Goal: Information Seeking & Learning: Learn about a topic

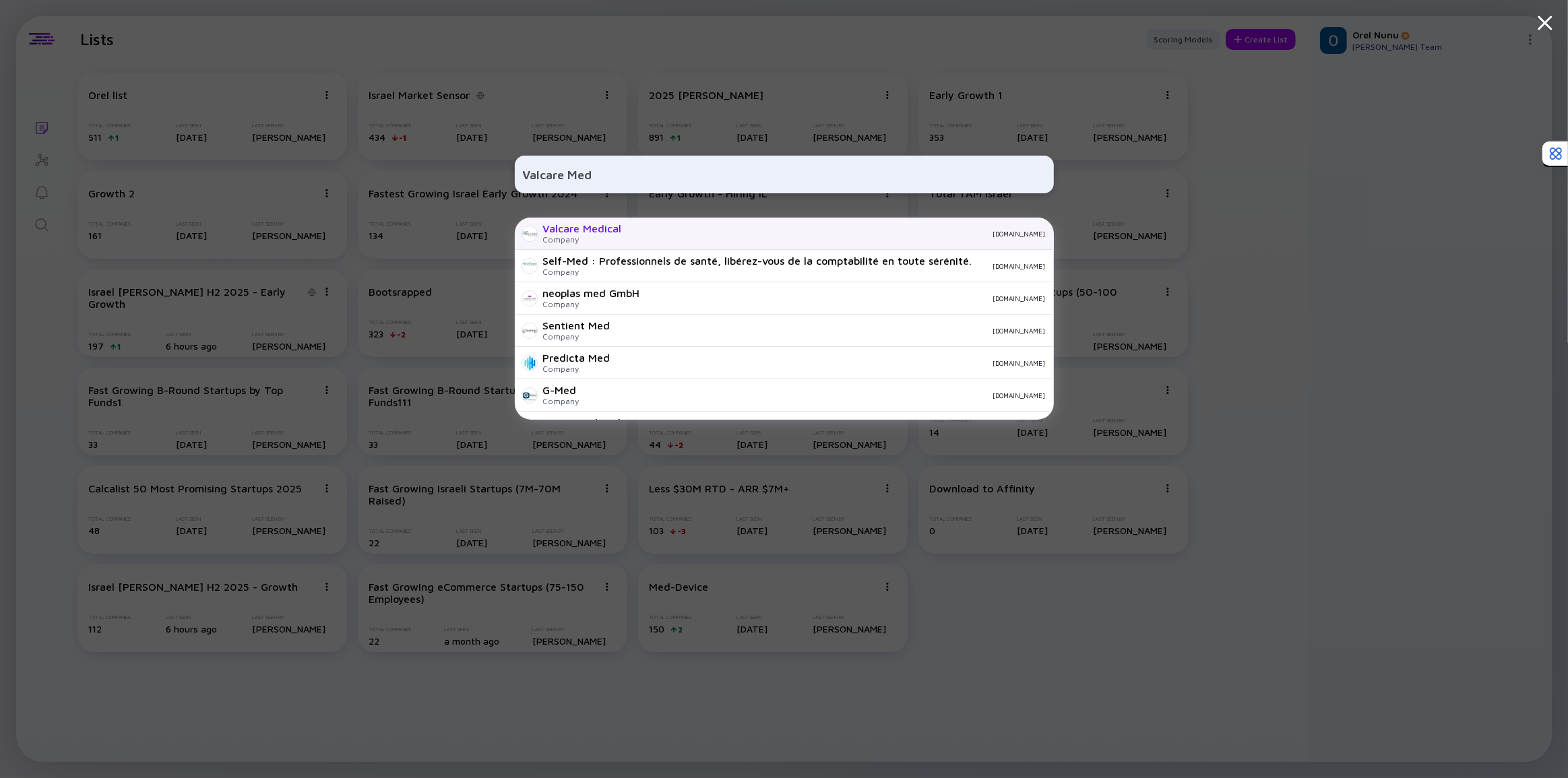
type input "Valcare Med"
click at [586, 230] on div "Valcare Medical" at bounding box center [583, 228] width 79 height 12
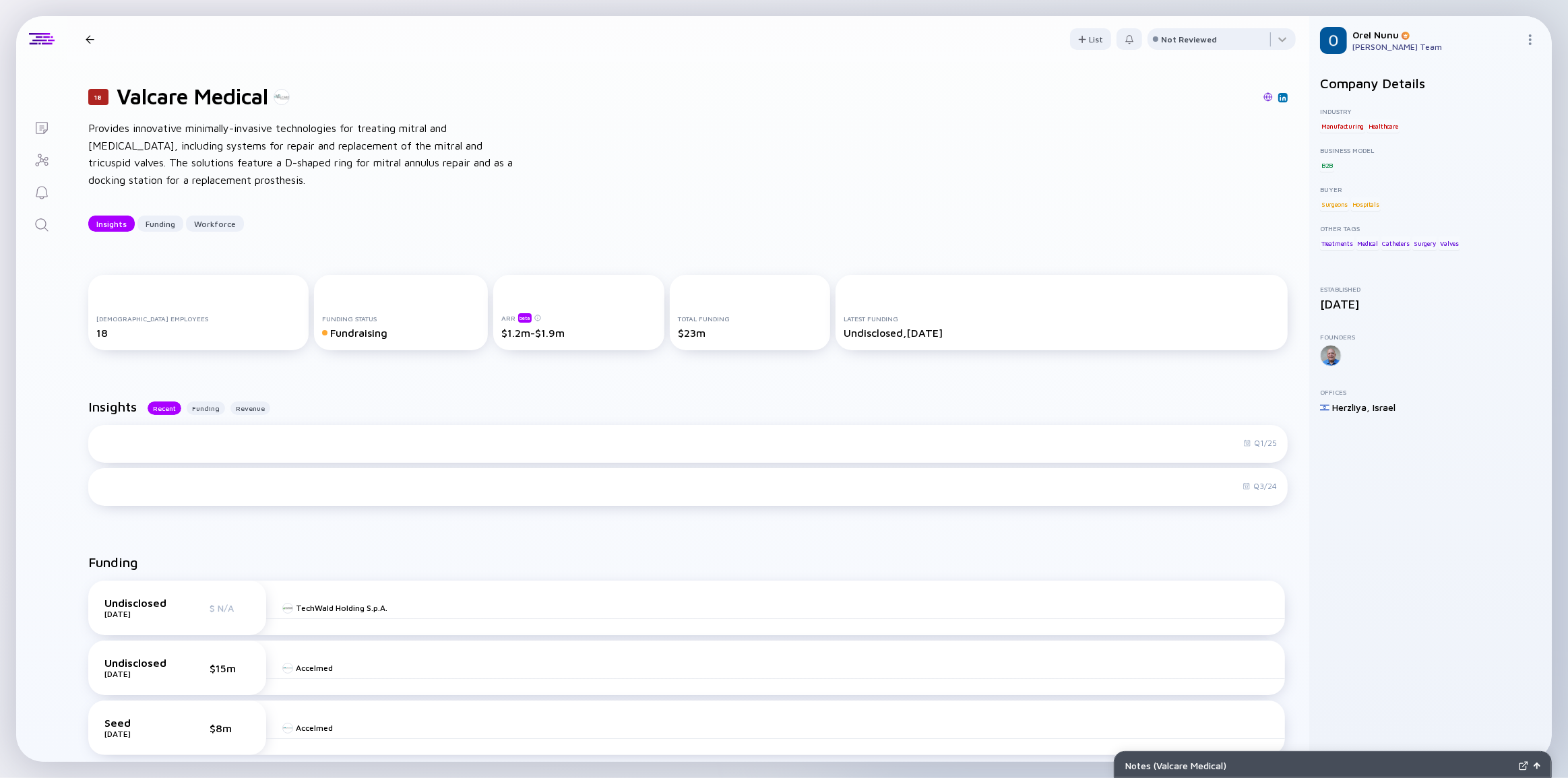
click at [562, 155] on div "18 Valcare Medical Provides innovative minimally-invasive technologies for trea…" at bounding box center [687, 158] width 1242 height 191
click at [570, 241] on div "18 Valcare Medical Provides innovative minimally-invasive technologies for trea…" at bounding box center [687, 158] width 1242 height 191
drag, startPoint x: 477, startPoint y: 349, endPoint x: 556, endPoint y: 324, distance: 82.9
click at [557, 325] on div "Full-time Employees 18 Funding Status Fundraising ARR beta $1.2m-$1.9m Total Fu…" at bounding box center [687, 315] width 1199 height 81
click at [556, 324] on div "ARR beta $1.2m-$1.9m" at bounding box center [579, 325] width 155 height 26
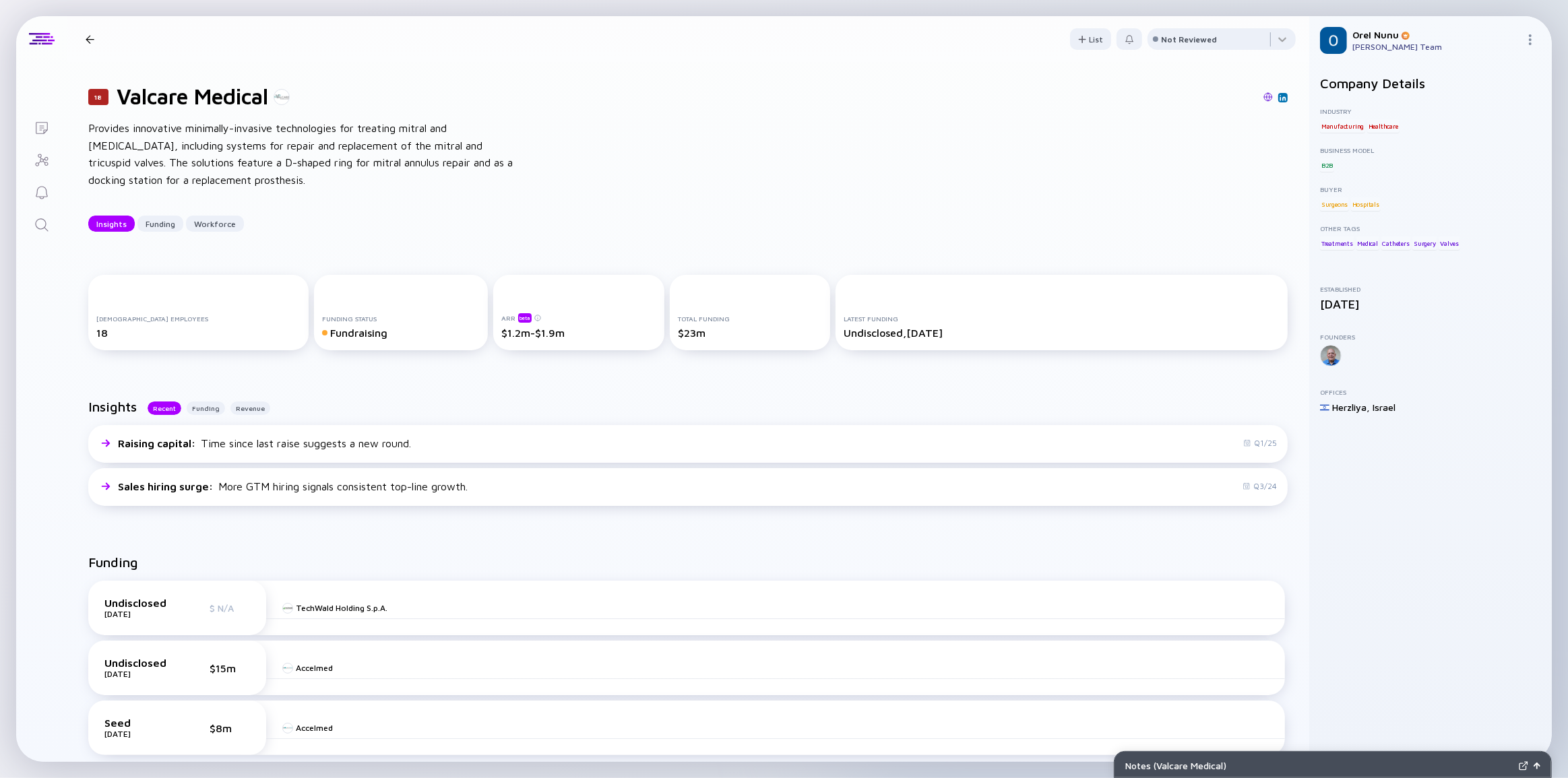
click at [519, 236] on div "18 Valcare Medical Provides innovative minimally-invasive technologies for trea…" at bounding box center [687, 158] width 1242 height 191
click at [476, 199] on div "18 Valcare Medical Provides innovative minimally-invasive technologies for trea…" at bounding box center [687, 158] width 1242 height 191
click at [489, 219] on div "Insights Funding Workforce" at bounding box center [687, 224] width 1199 height 16
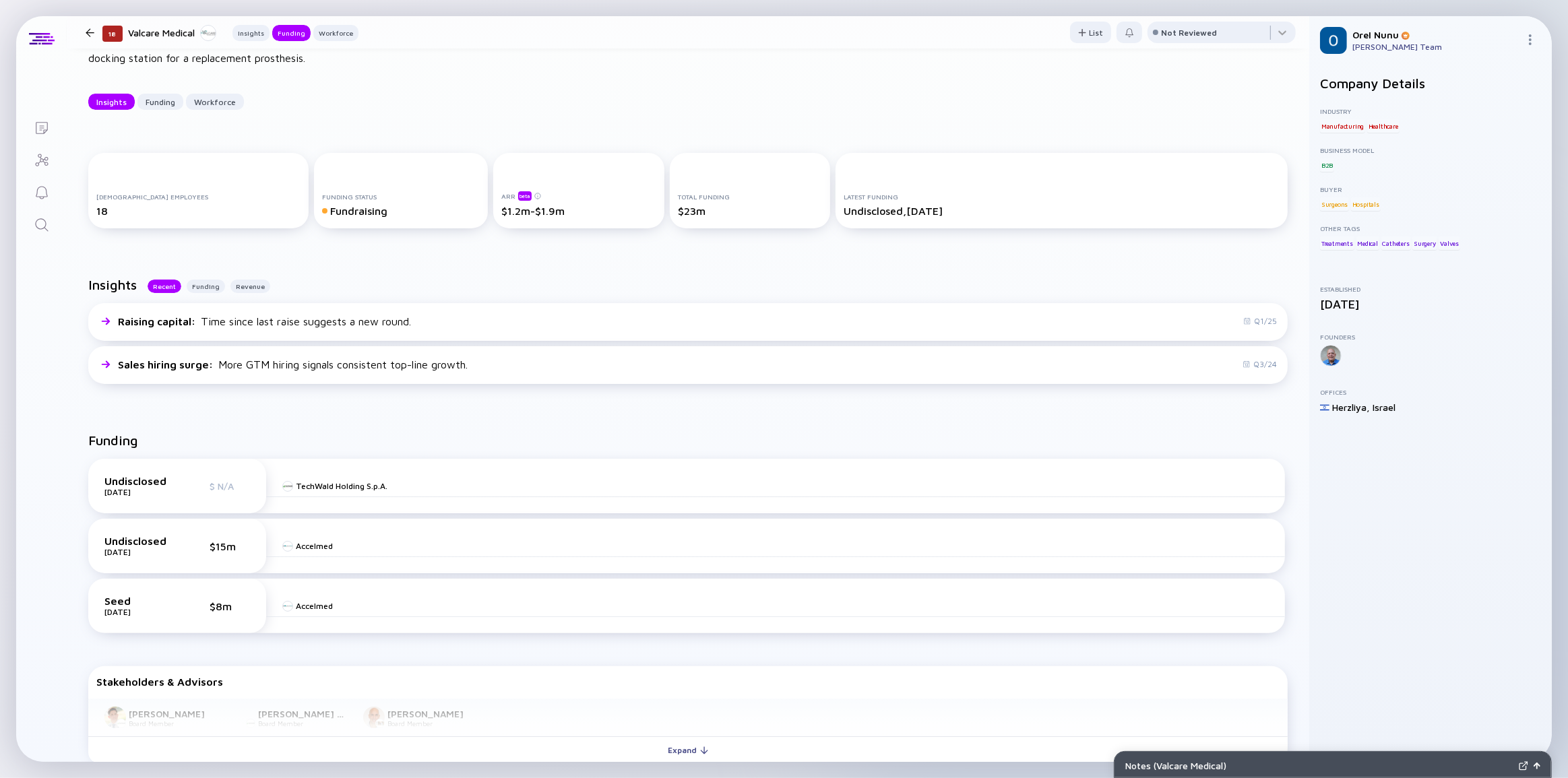
scroll to position [244, 0]
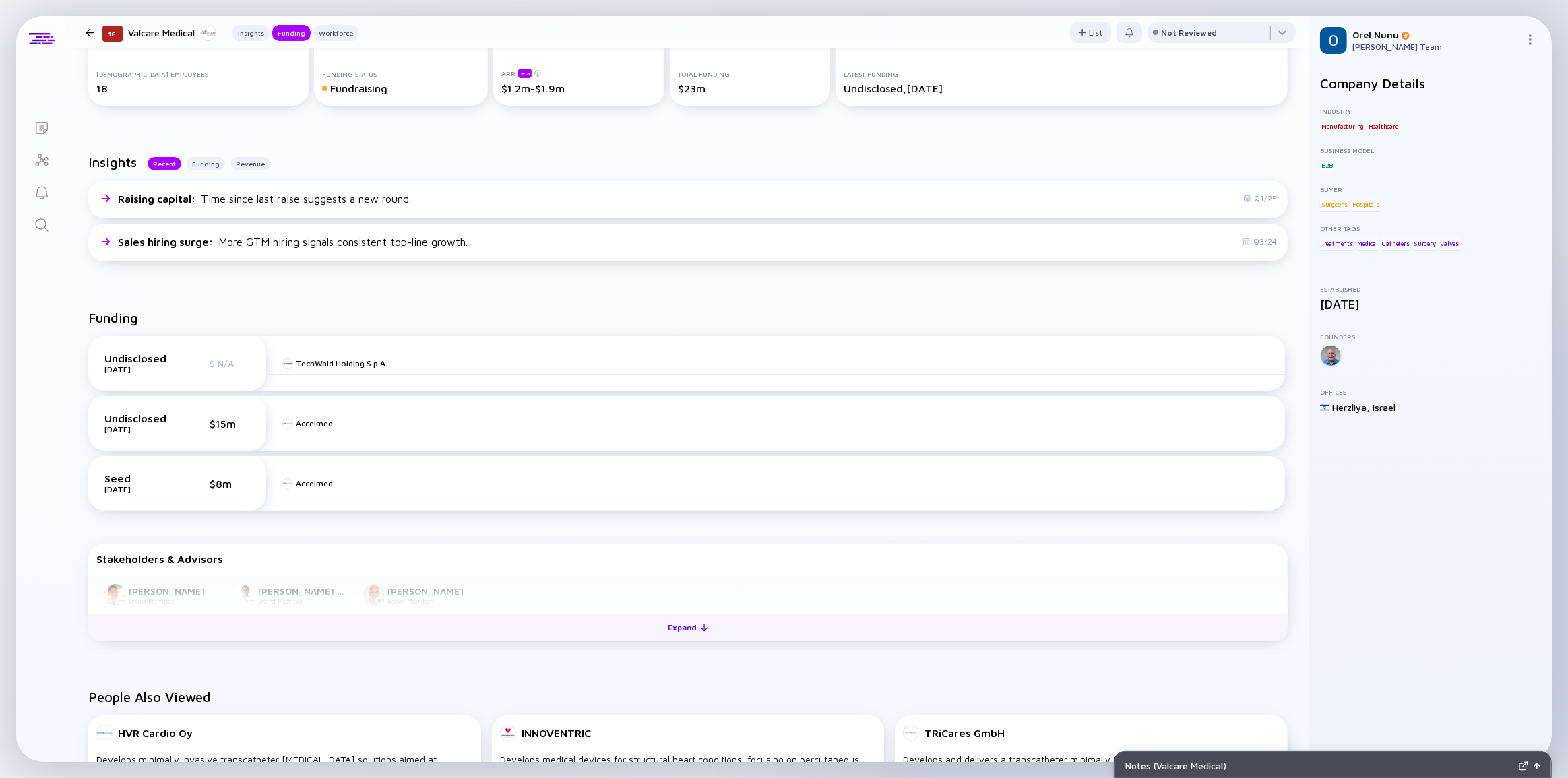
click at [677, 633] on div "Expand" at bounding box center [688, 627] width 56 height 21
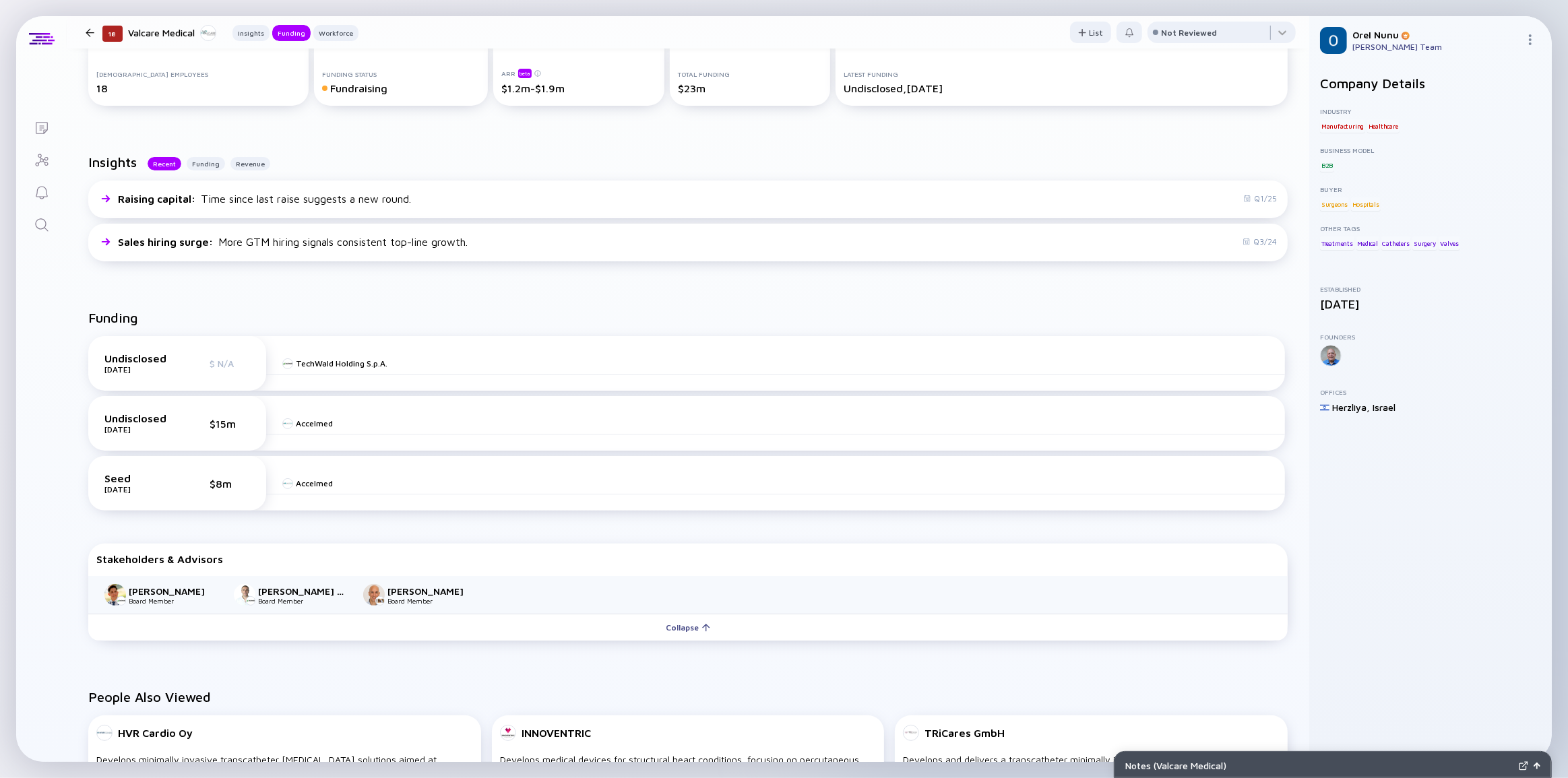
click at [34, 443] on div "Lists 18 Valcare Medical Insights Funding Workforce List Not Reviewed 18 Valcar…" at bounding box center [784, 389] width 1535 height 745
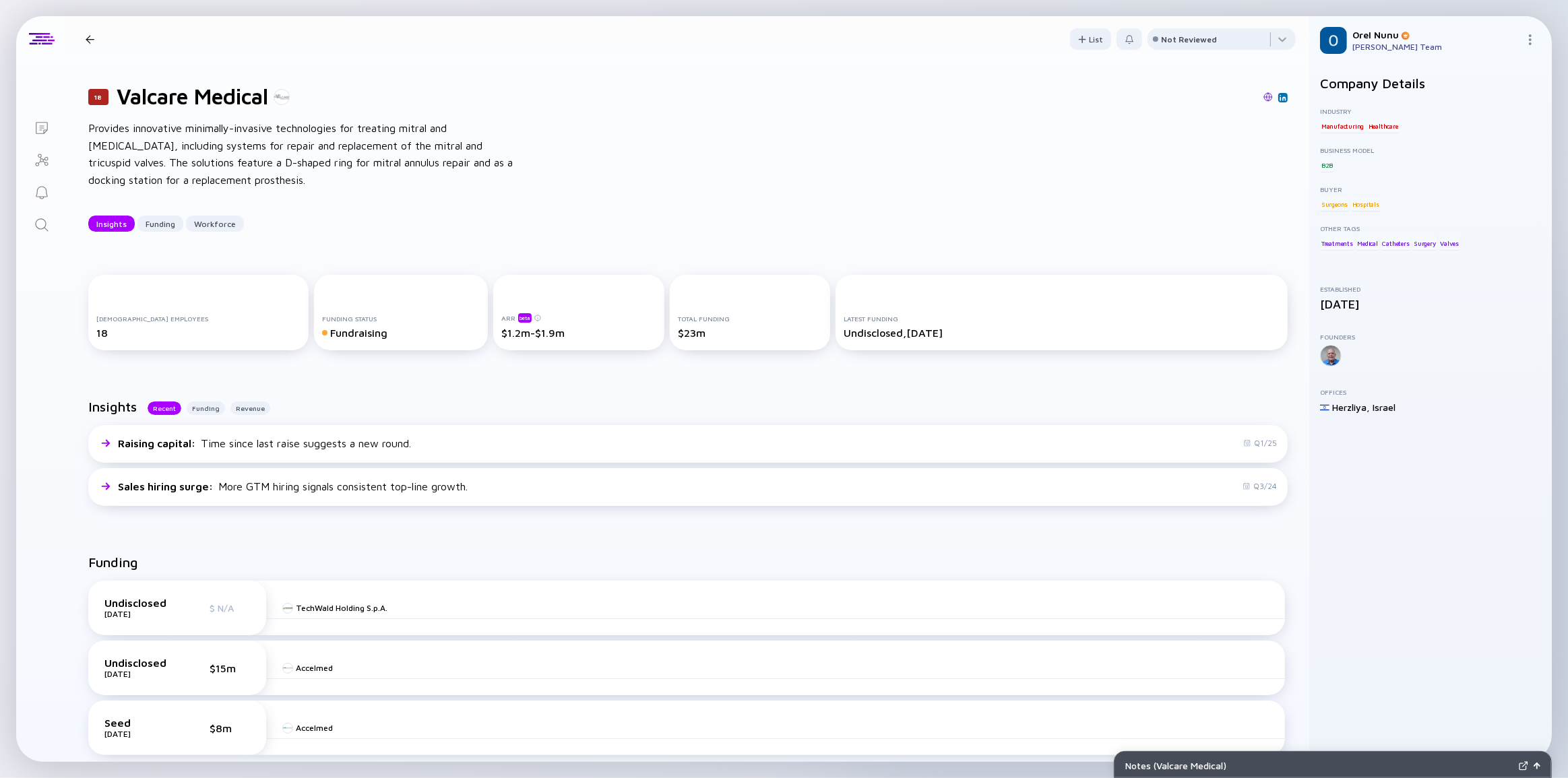
click at [56, 386] on div "Lists 18 Valcare Medical Insights Funding Workforce List Not Reviewed 18 Valcar…" at bounding box center [784, 389] width 1535 height 745
click at [585, 209] on div "18 Valcare Medical Provides innovative minimally-invasive technologies for trea…" at bounding box center [687, 158] width 1242 height 191
click at [409, 227] on div "Insights Funding Workforce" at bounding box center [687, 224] width 1199 height 16
click at [488, 237] on div "18 Valcare Medical Provides innovative minimally-invasive technologies for trea…" at bounding box center [687, 158] width 1242 height 191
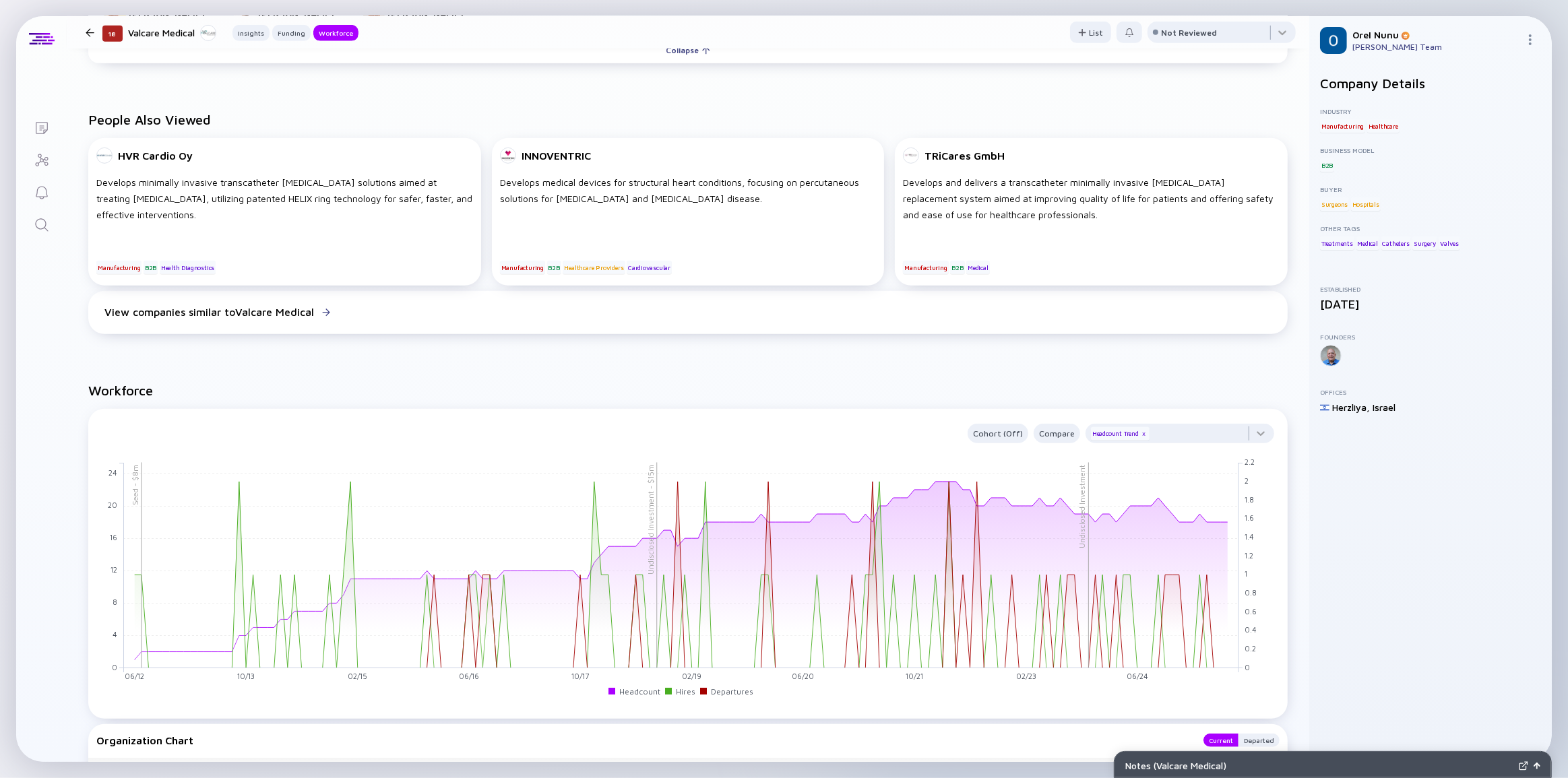
scroll to position [1040, 0]
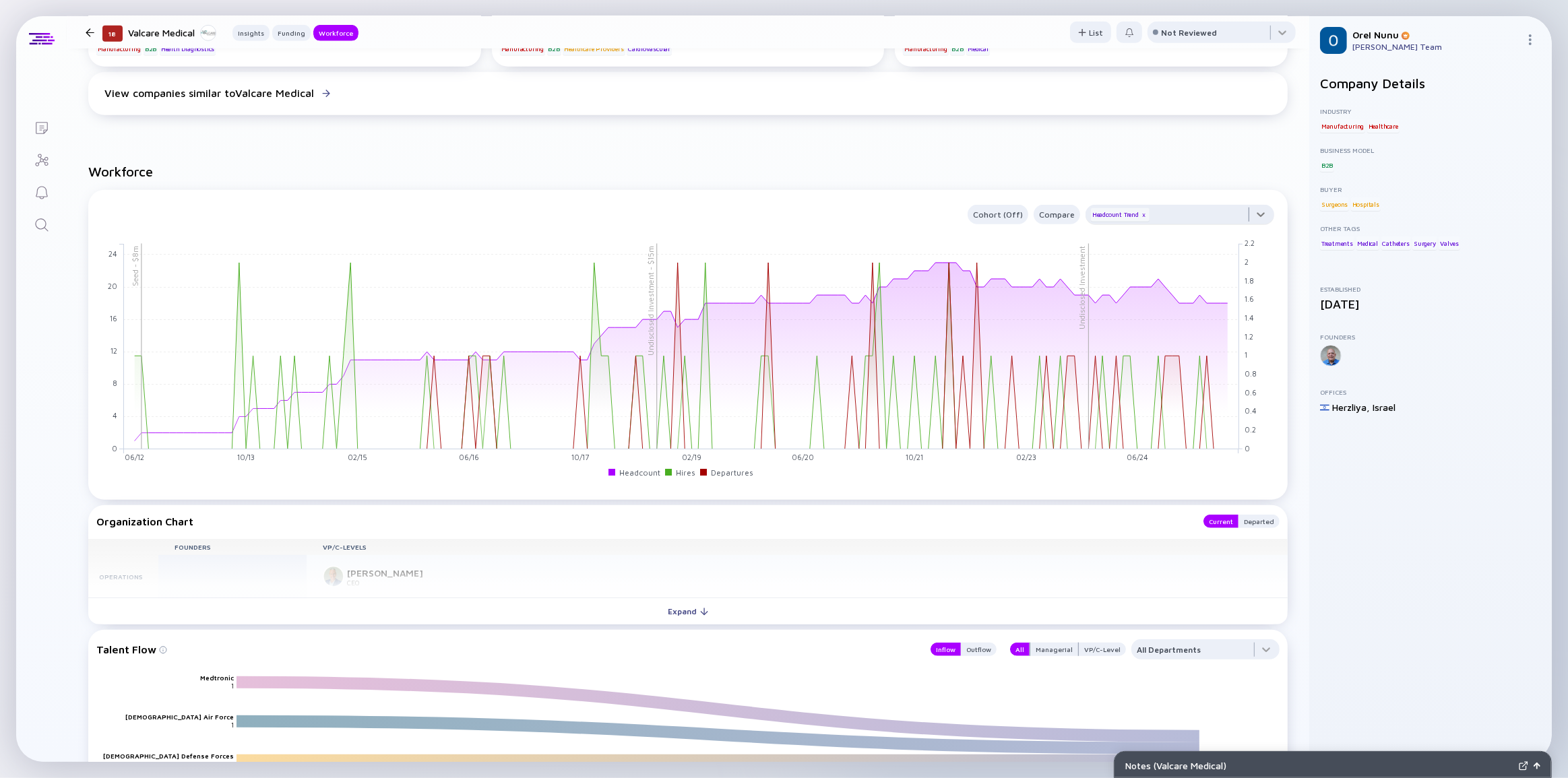
click at [1253, 216] on div at bounding box center [1180, 218] width 189 height 27
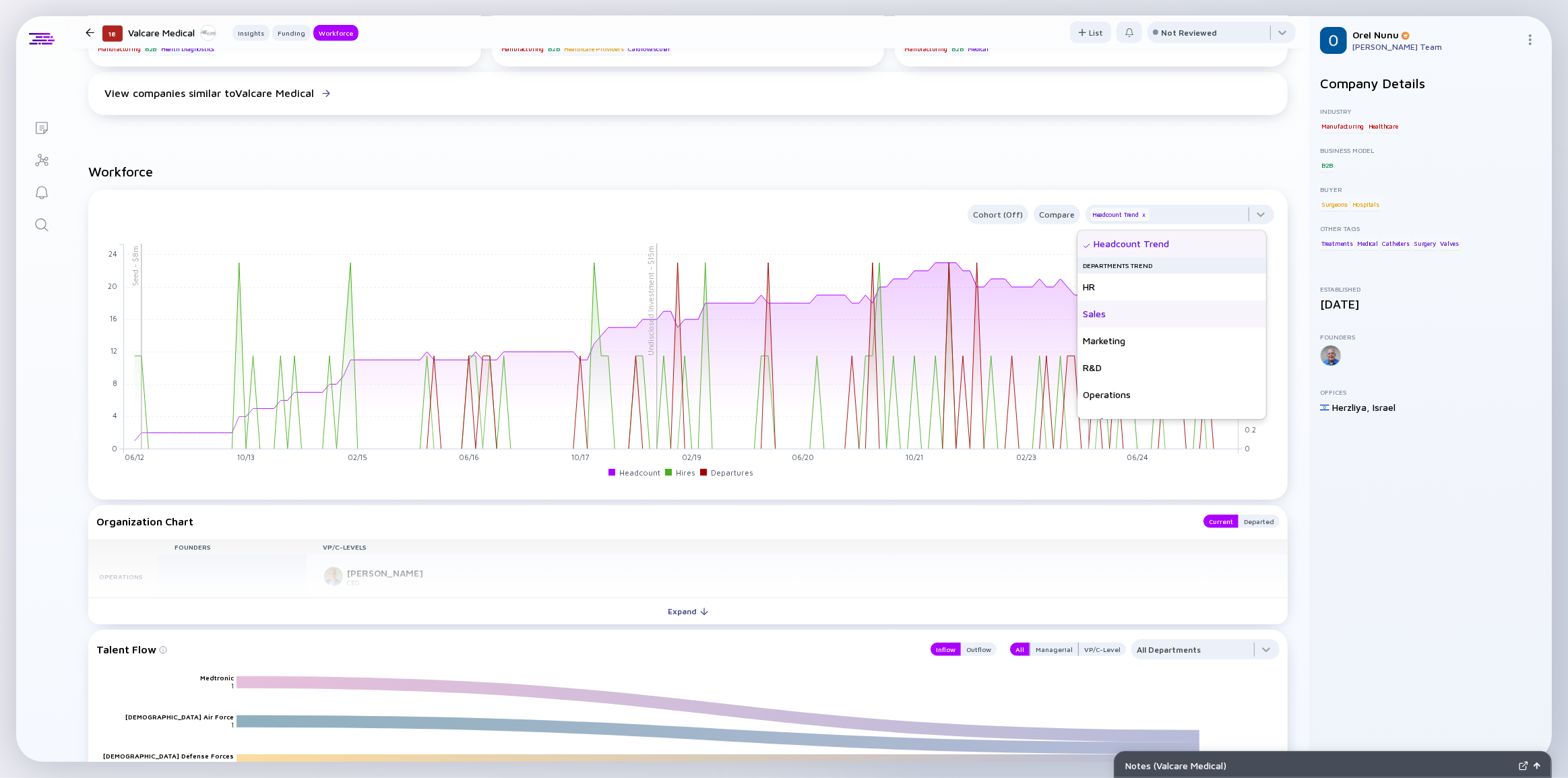
click at [1128, 314] on div "Sales" at bounding box center [1171, 314] width 189 height 27
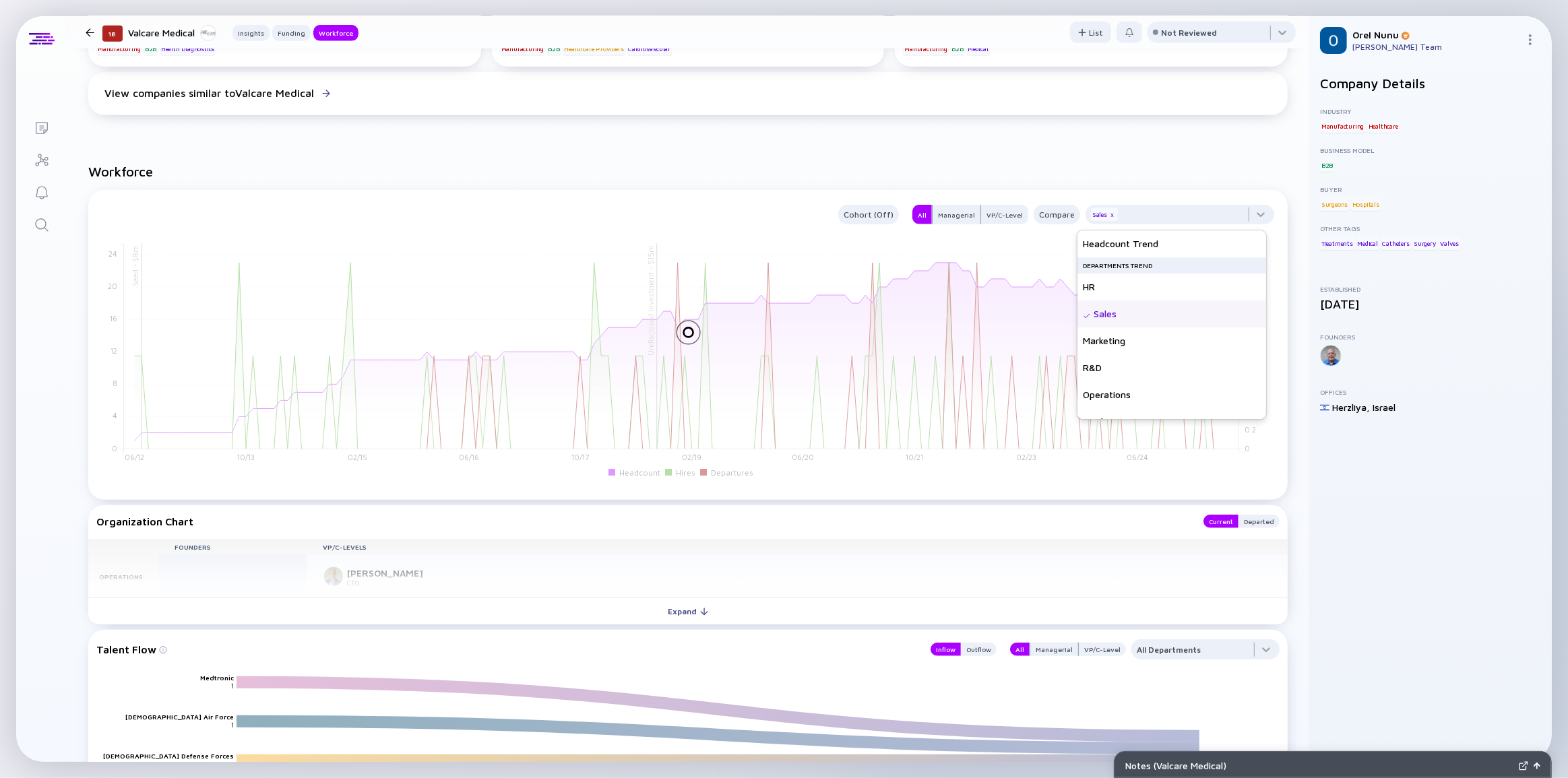
click at [1024, 151] on div "Workforce Cohort (Off) All Managerial VP/C-Level Compare Sales x Seed - $8m Und…" at bounding box center [687, 706] width 1242 height 1128
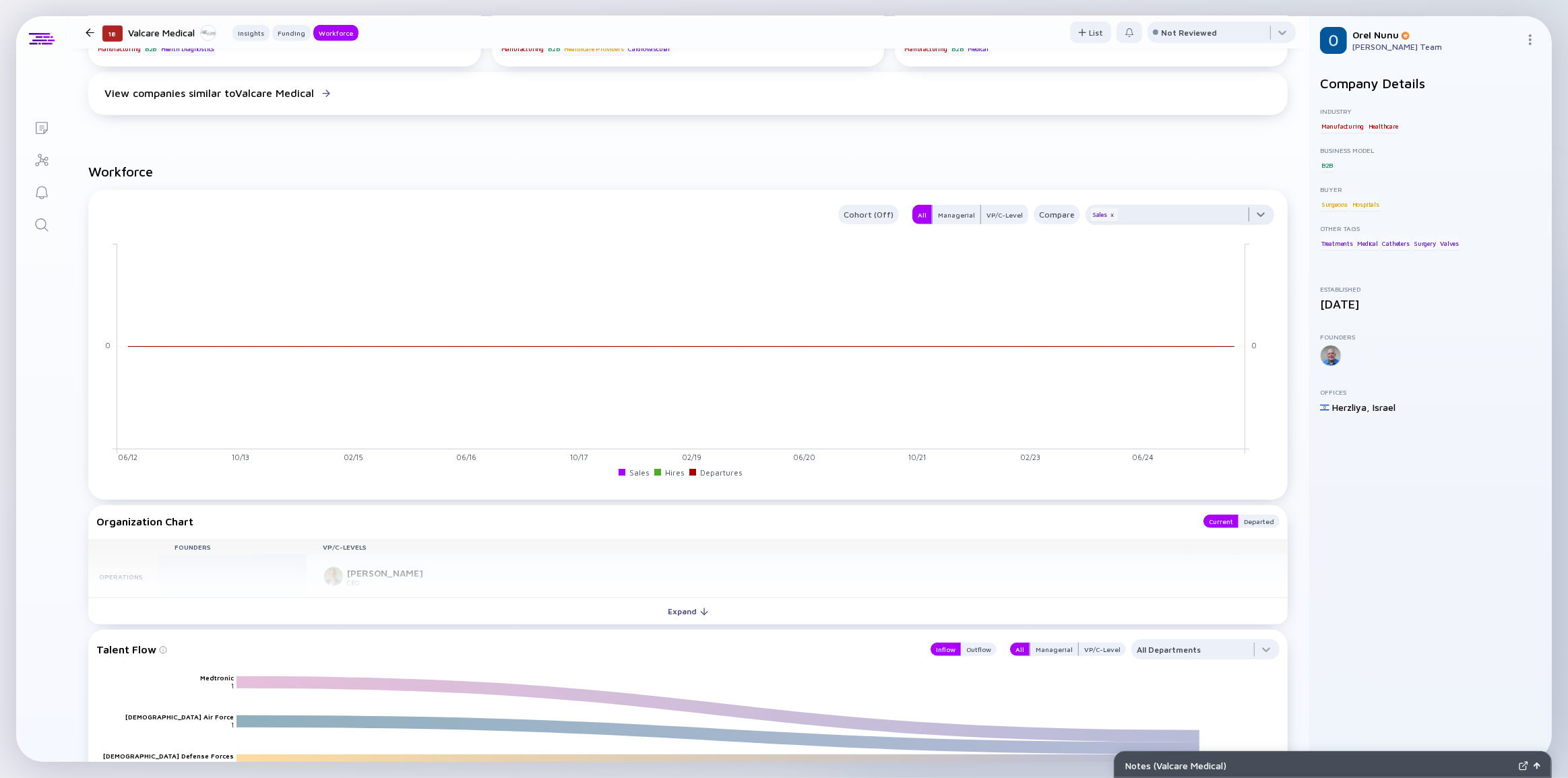
click at [1253, 216] on div at bounding box center [1180, 218] width 189 height 27
drag, startPoint x: 1142, startPoint y: 341, endPoint x: 1139, endPoint y: 322, distance: 19.2
click at [1141, 342] on div "Marketing" at bounding box center [1171, 340] width 189 height 27
click at [1141, 161] on div "Workforce Cohort (Off) All Managerial VP/C-Level Compare Sales x Marketing x 06…" at bounding box center [687, 706] width 1242 height 1128
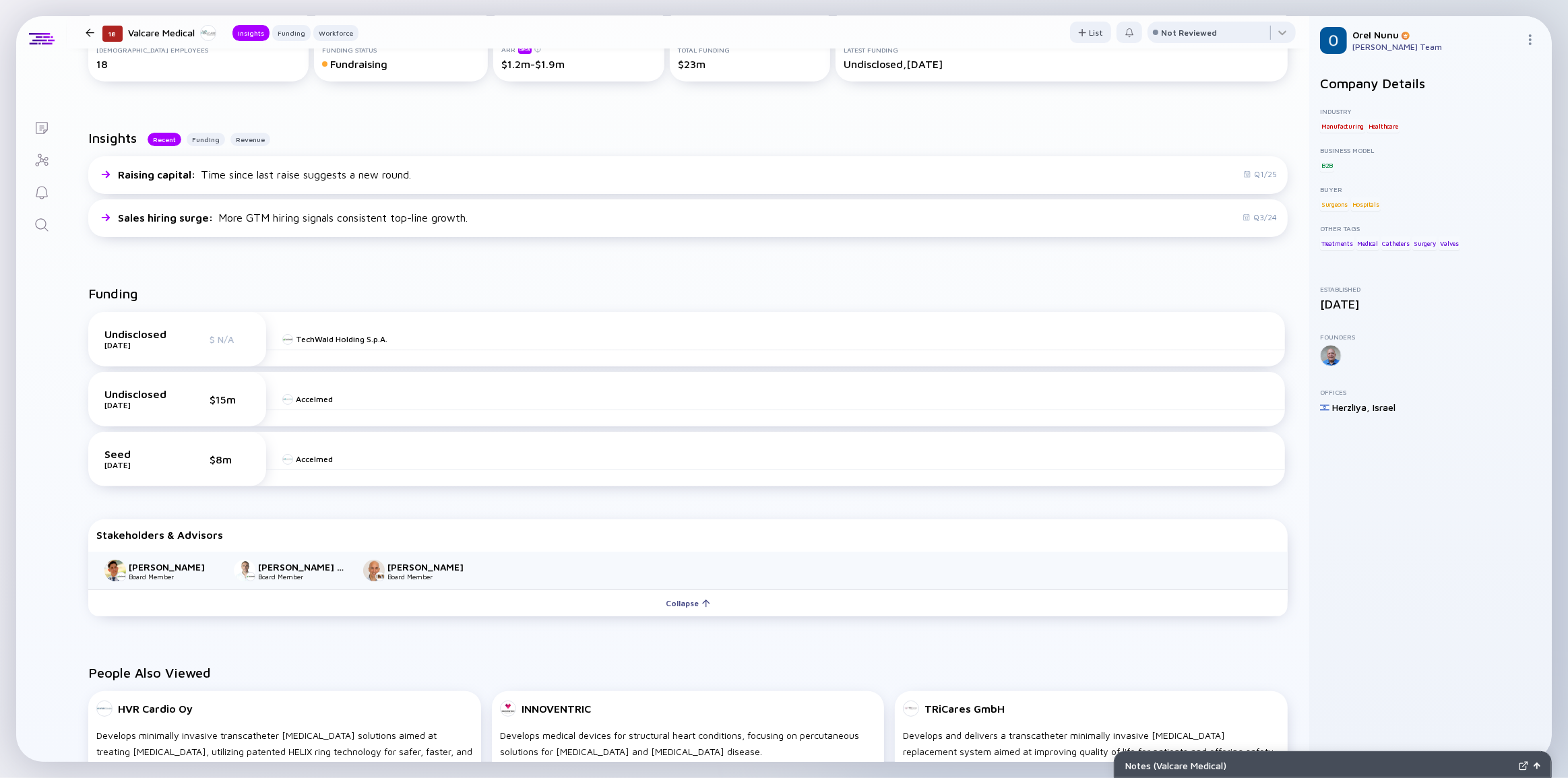
scroll to position [81, 0]
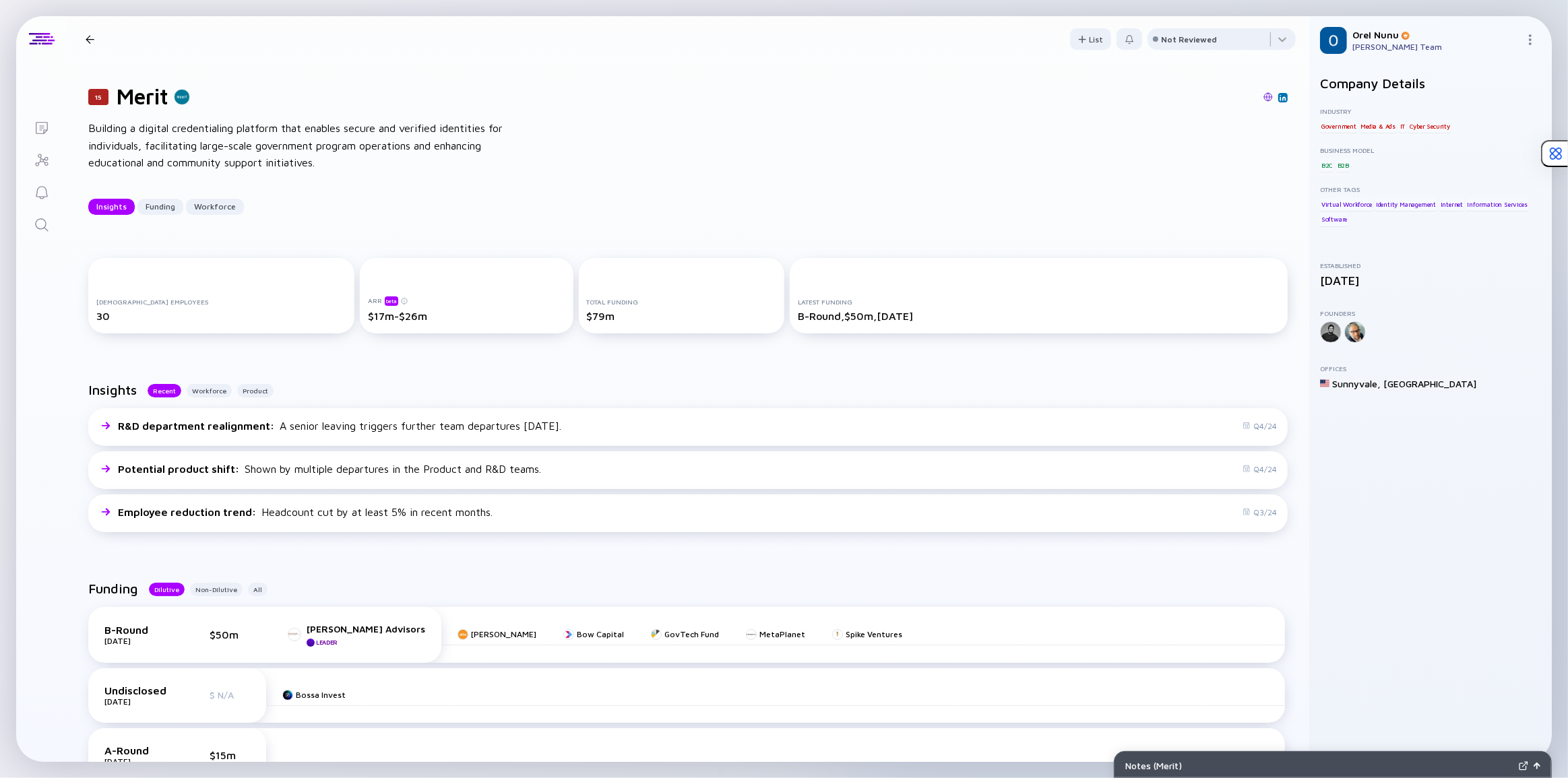
click at [36, 220] on icon "Search" at bounding box center [42, 225] width 16 height 16
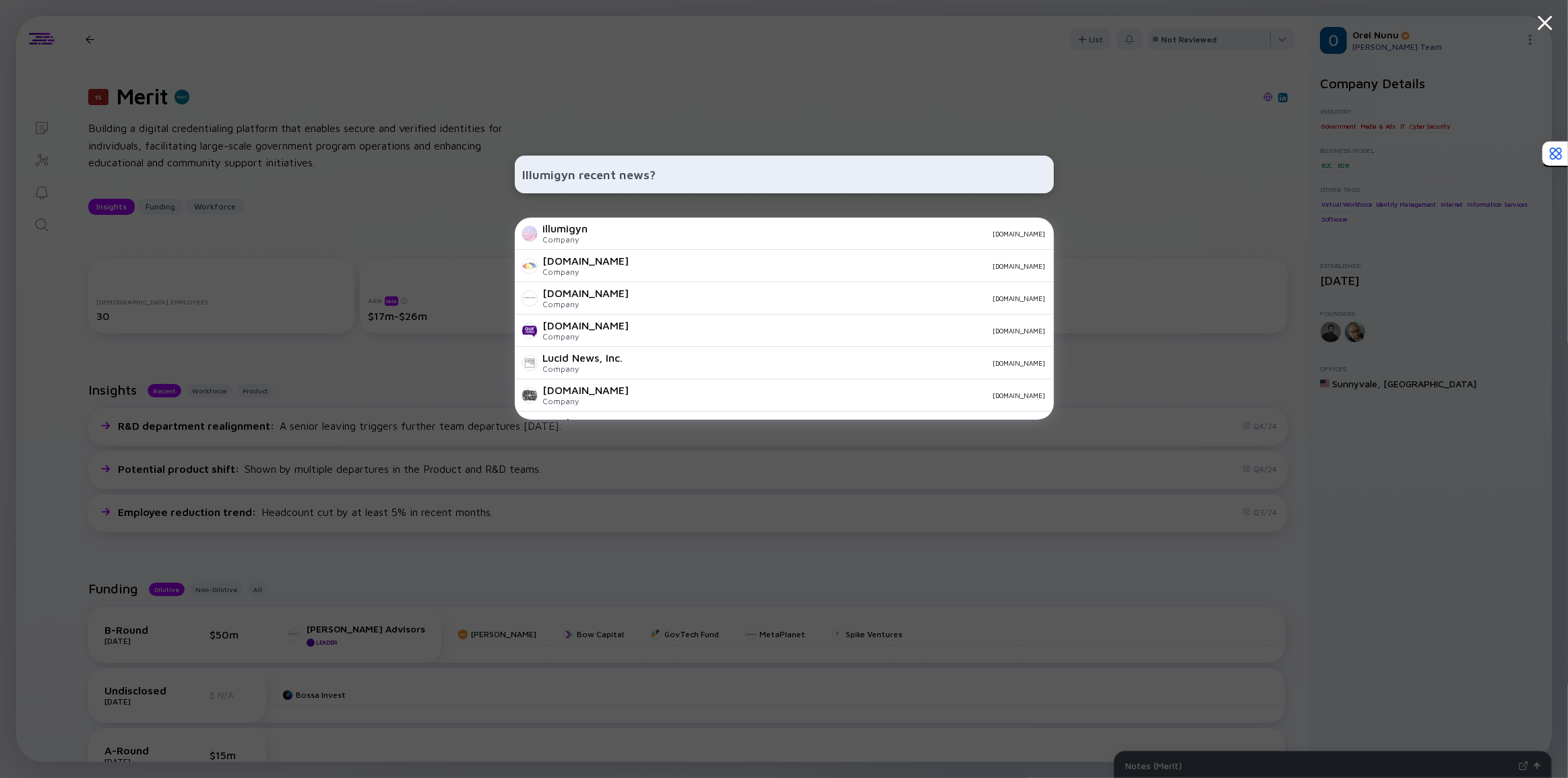
drag, startPoint x: 577, startPoint y: 184, endPoint x: 710, endPoint y: 162, distance: 134.8
click at [710, 162] on input "Illumigyn recent news?" at bounding box center [784, 174] width 523 height 24
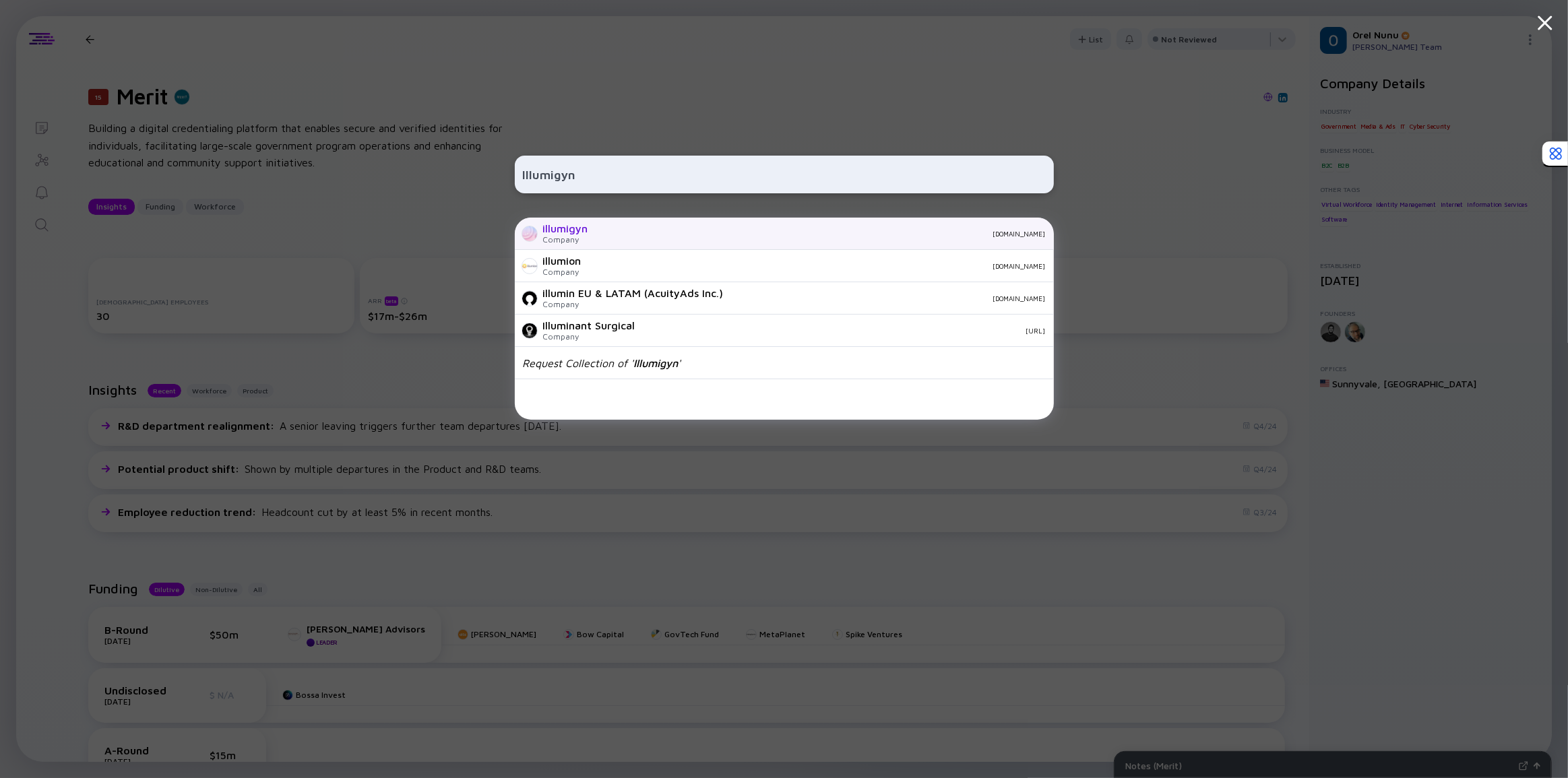
type input "Illumigyn"
click at [594, 225] on div "illumigyn Company [DOMAIN_NAME]" at bounding box center [784, 233] width 539 height 32
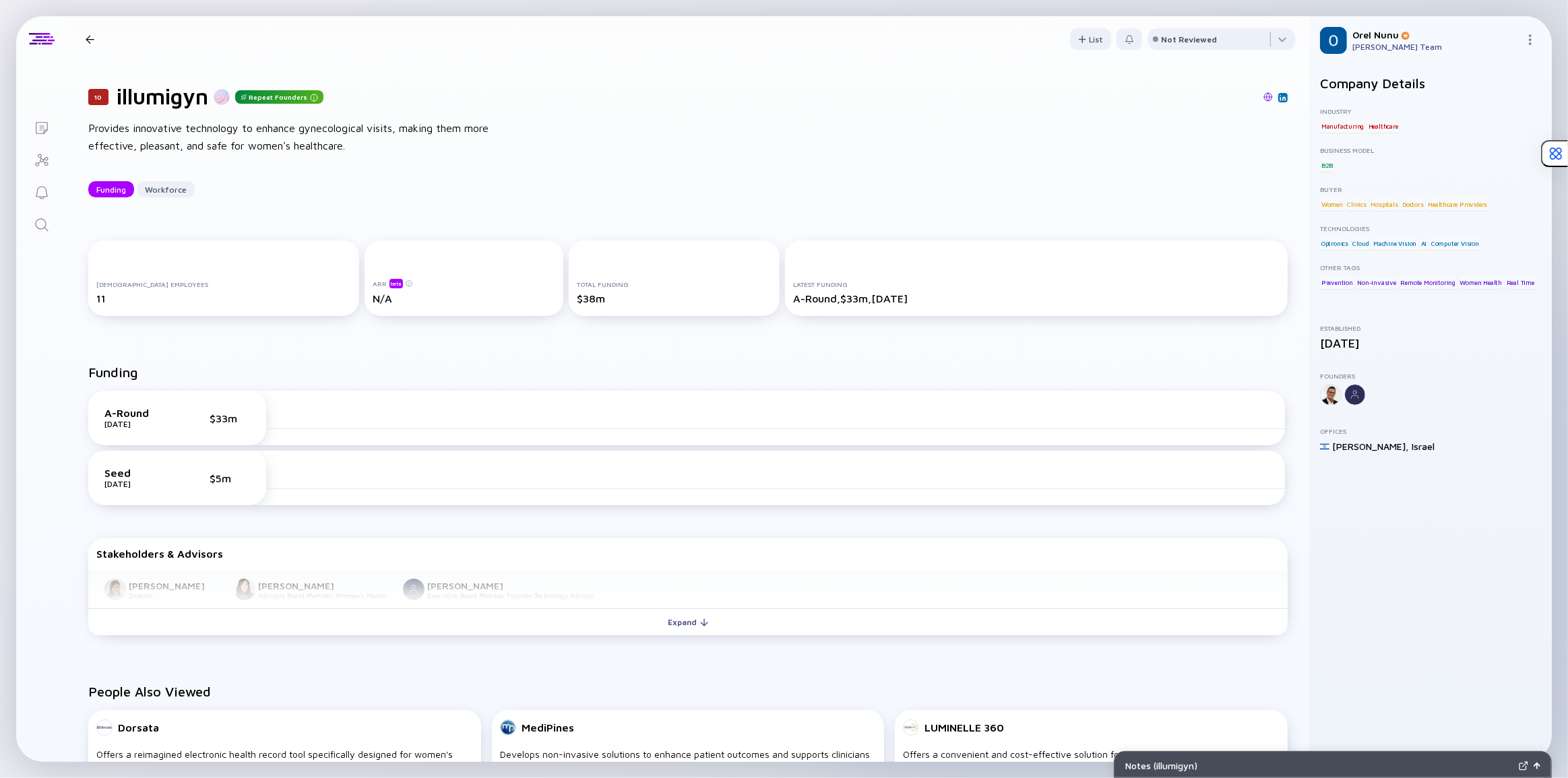
click at [579, 145] on div "10 illumigyn Repeat Founders Provides innovative technology to enhance gynecolo…" at bounding box center [687, 140] width 1242 height 157
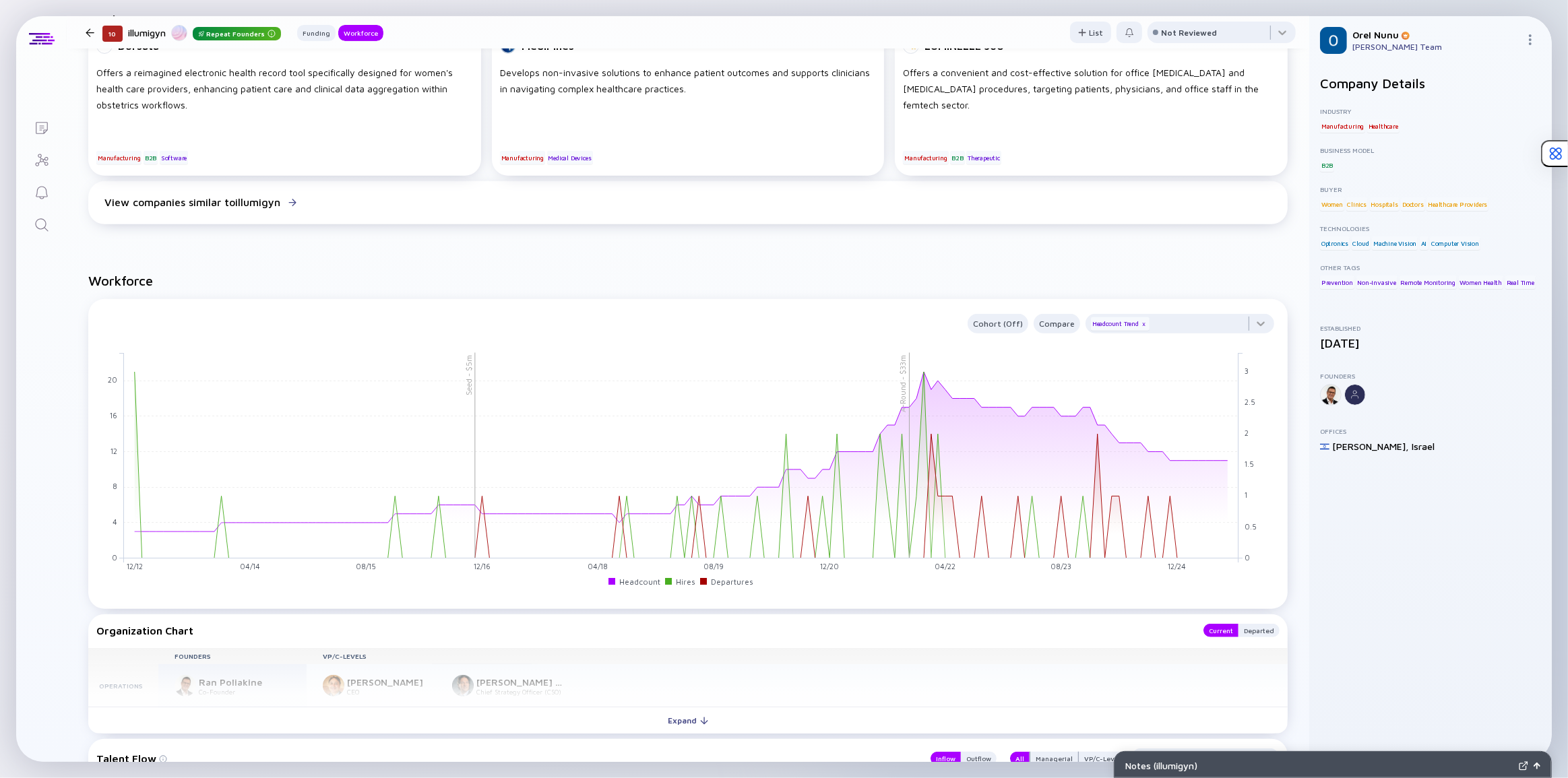
scroll to position [795, 0]
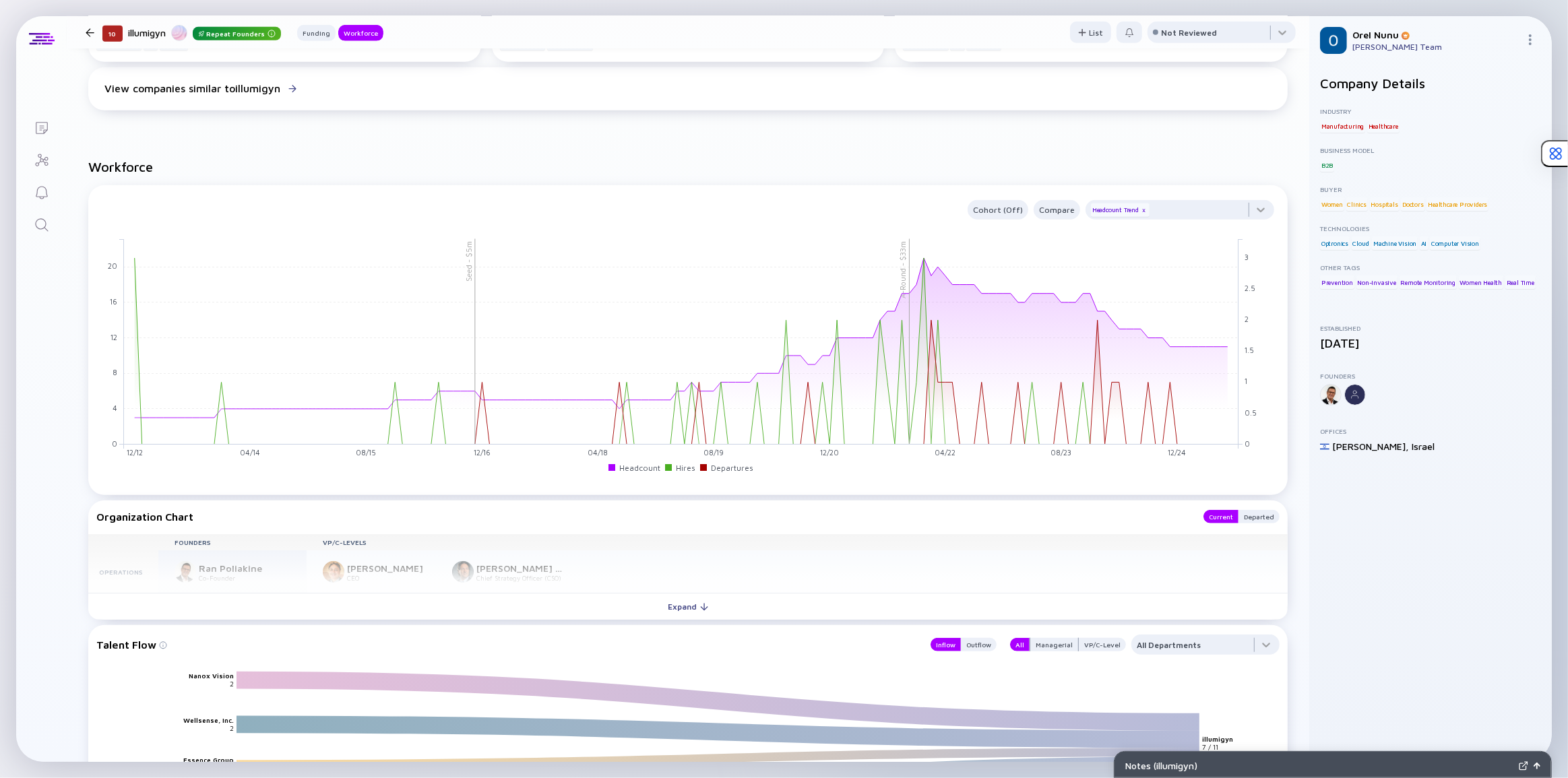
click at [557, 171] on h2 "Workforce" at bounding box center [687, 167] width 1199 height 16
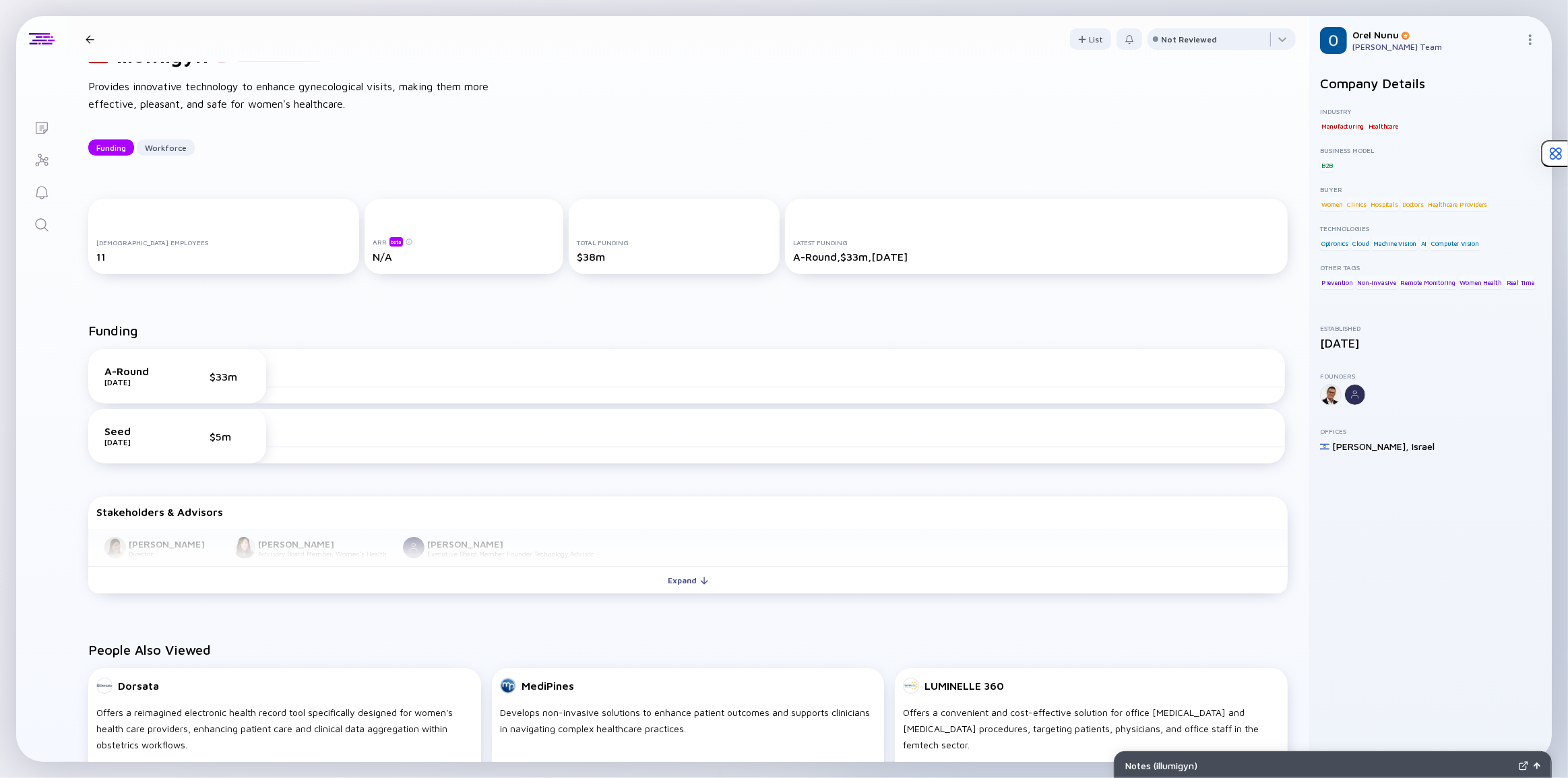
scroll to position [0, 0]
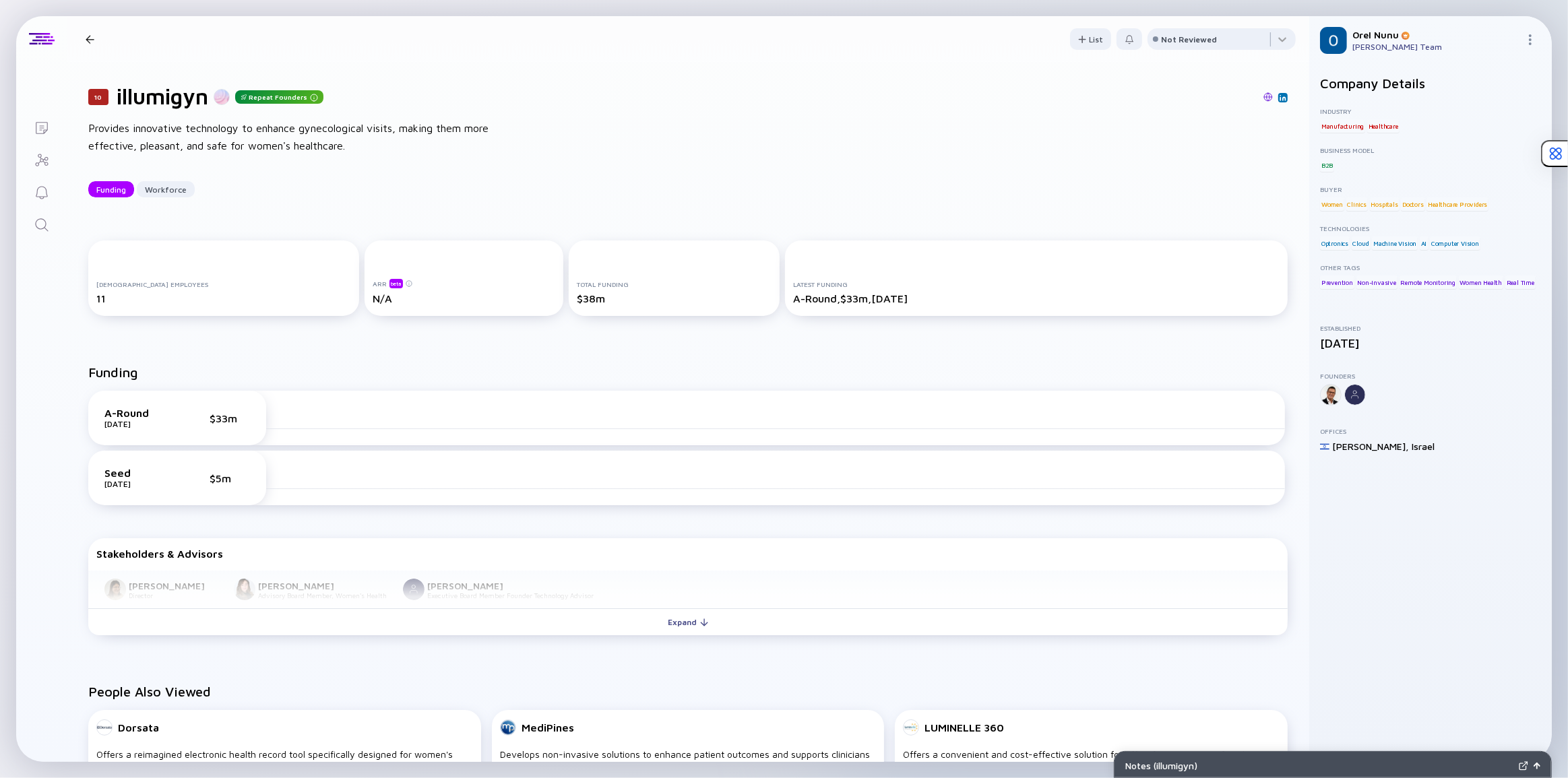
click at [347, 158] on div "10 illumigyn Repeat Founders Provides innovative technology to enhance gynecolo…" at bounding box center [687, 140] width 1242 height 157
click at [228, 134] on div "Provides innovative technology to enhance gynecological visits, making them mor…" at bounding box center [303, 137] width 431 height 34
click at [254, 370] on div "Funding" at bounding box center [687, 377] width 1199 height 26
click at [342, 234] on div "[DEMOGRAPHIC_DATA] Employees 11 ARR beta N/A Total Funding $38m Latest Funding …" at bounding box center [687, 281] width 1242 height 124
click at [45, 224] on icon "Search" at bounding box center [41, 224] width 13 height 13
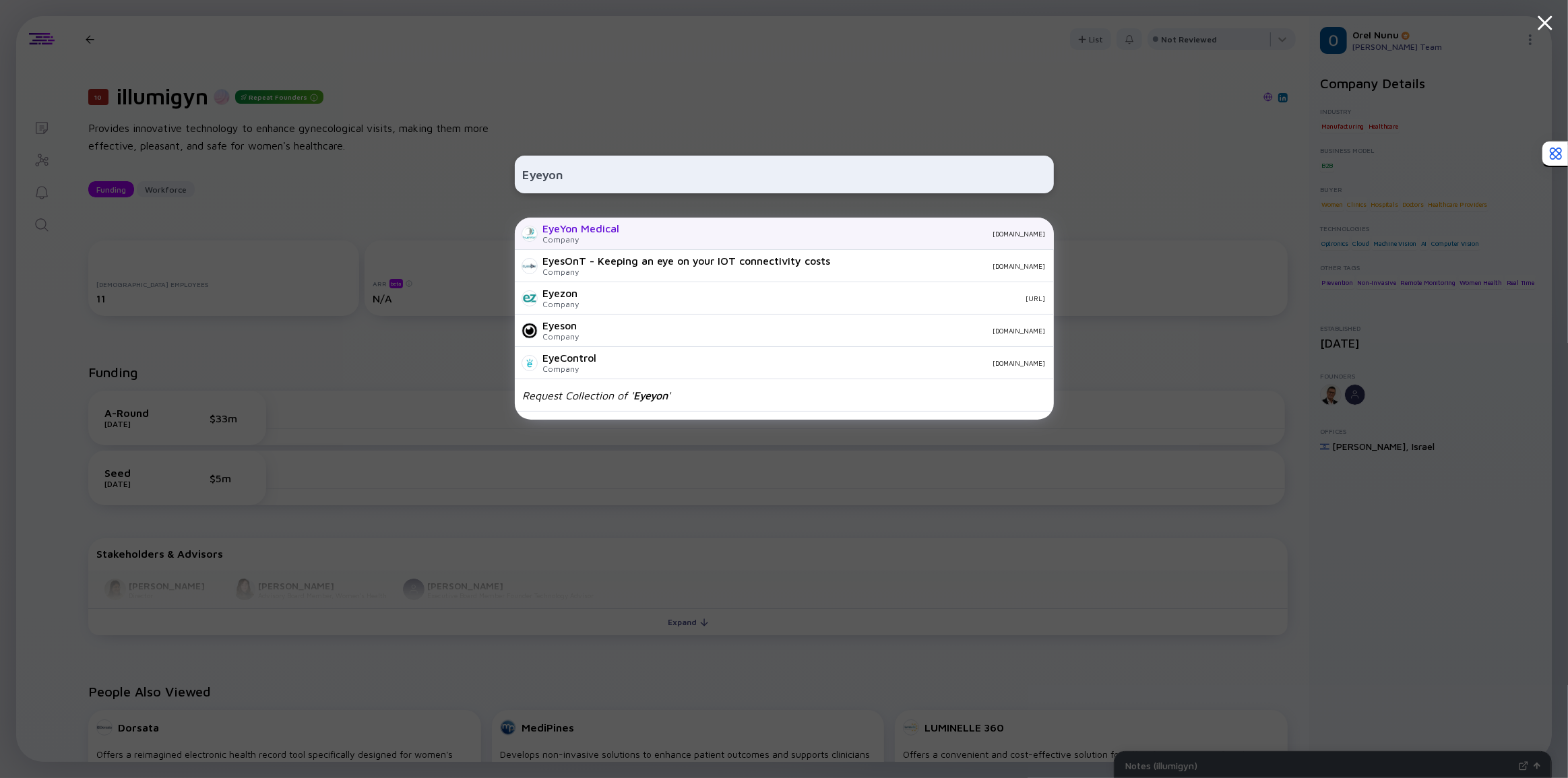
type input "Eyeyon"
click at [590, 228] on div "EyeYon Medical" at bounding box center [581, 228] width 77 height 12
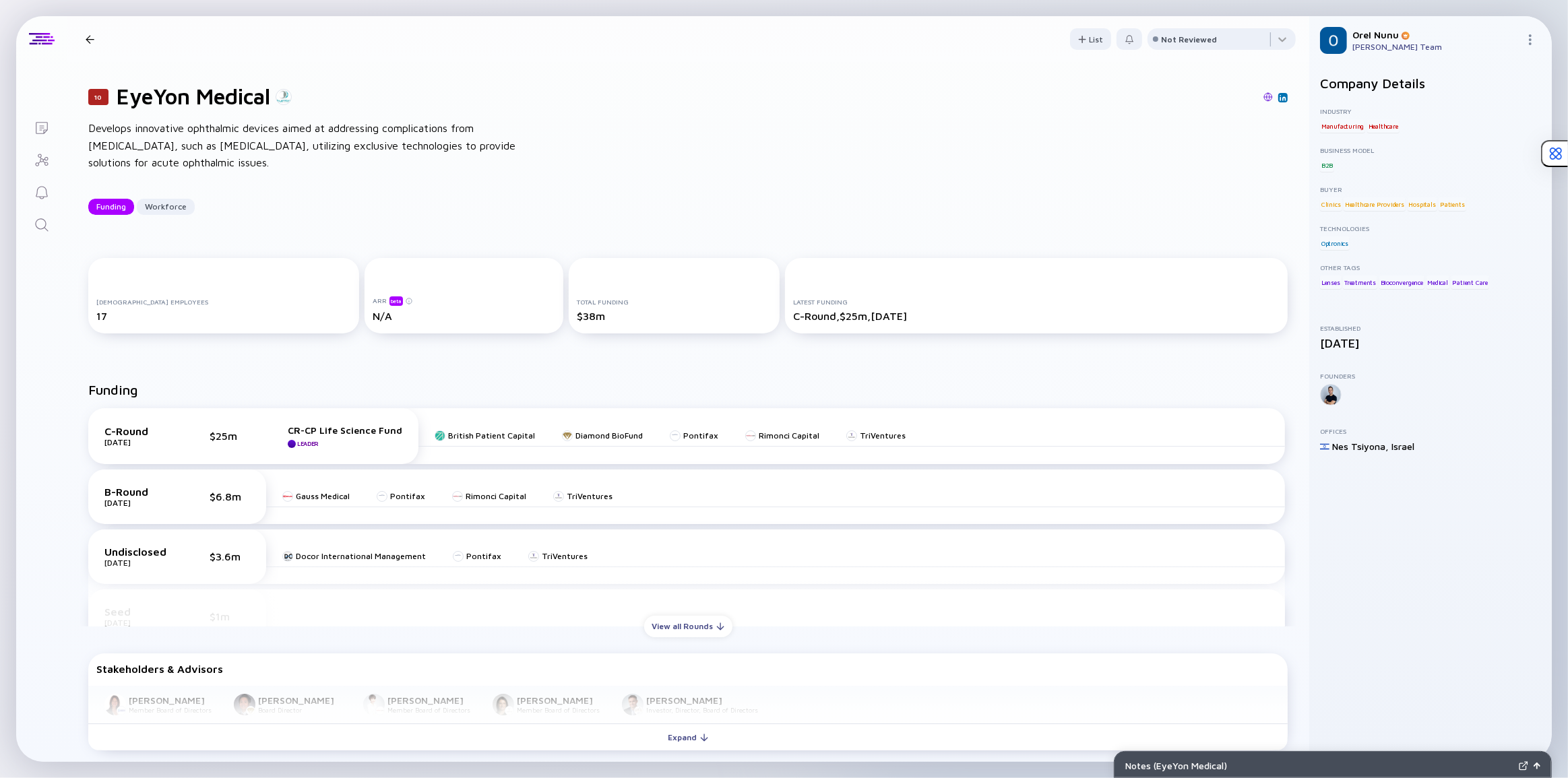
click at [471, 199] on div "Funding Workforce" at bounding box center [687, 207] width 1199 height 16
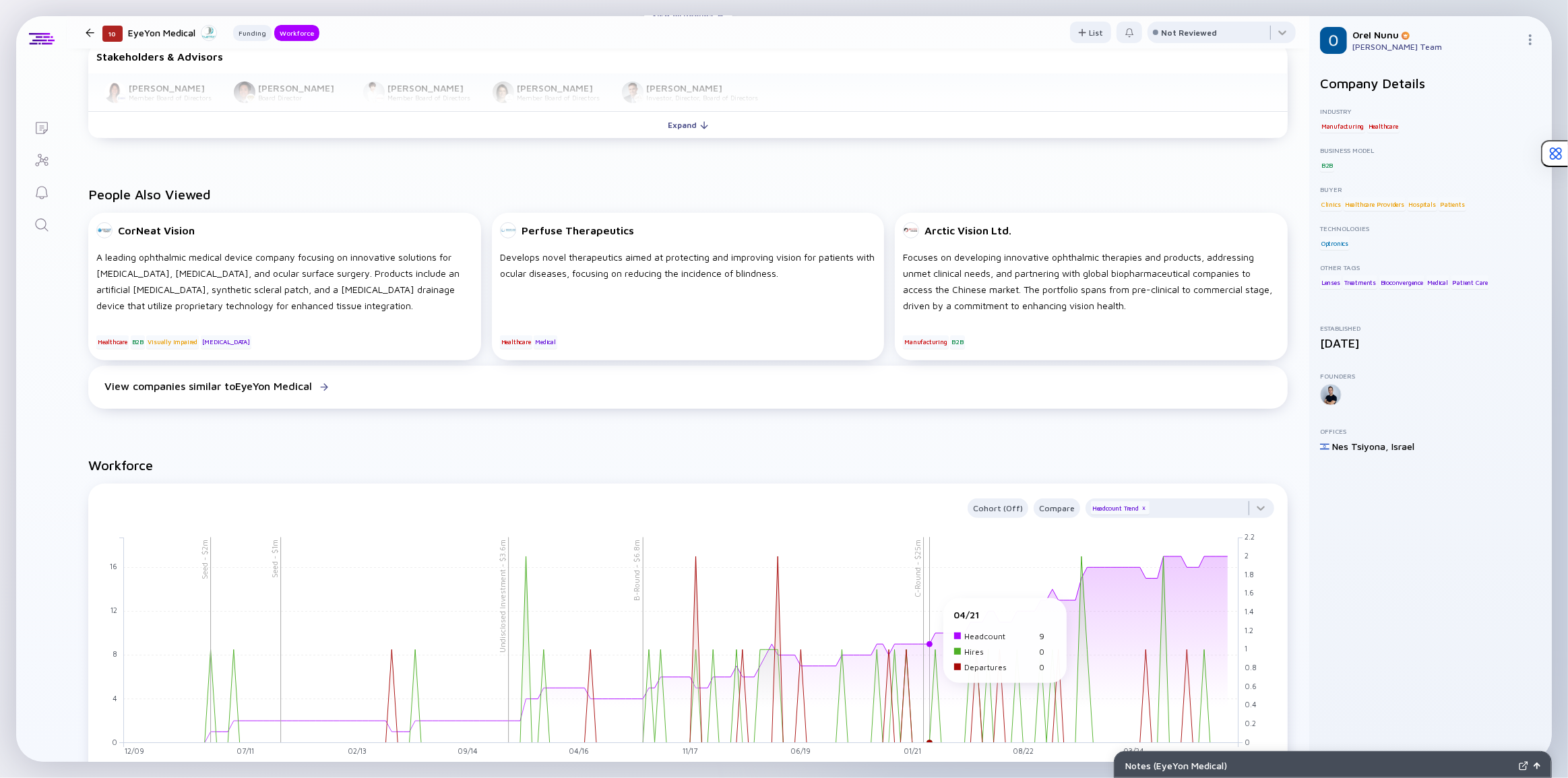
scroll to position [122, 0]
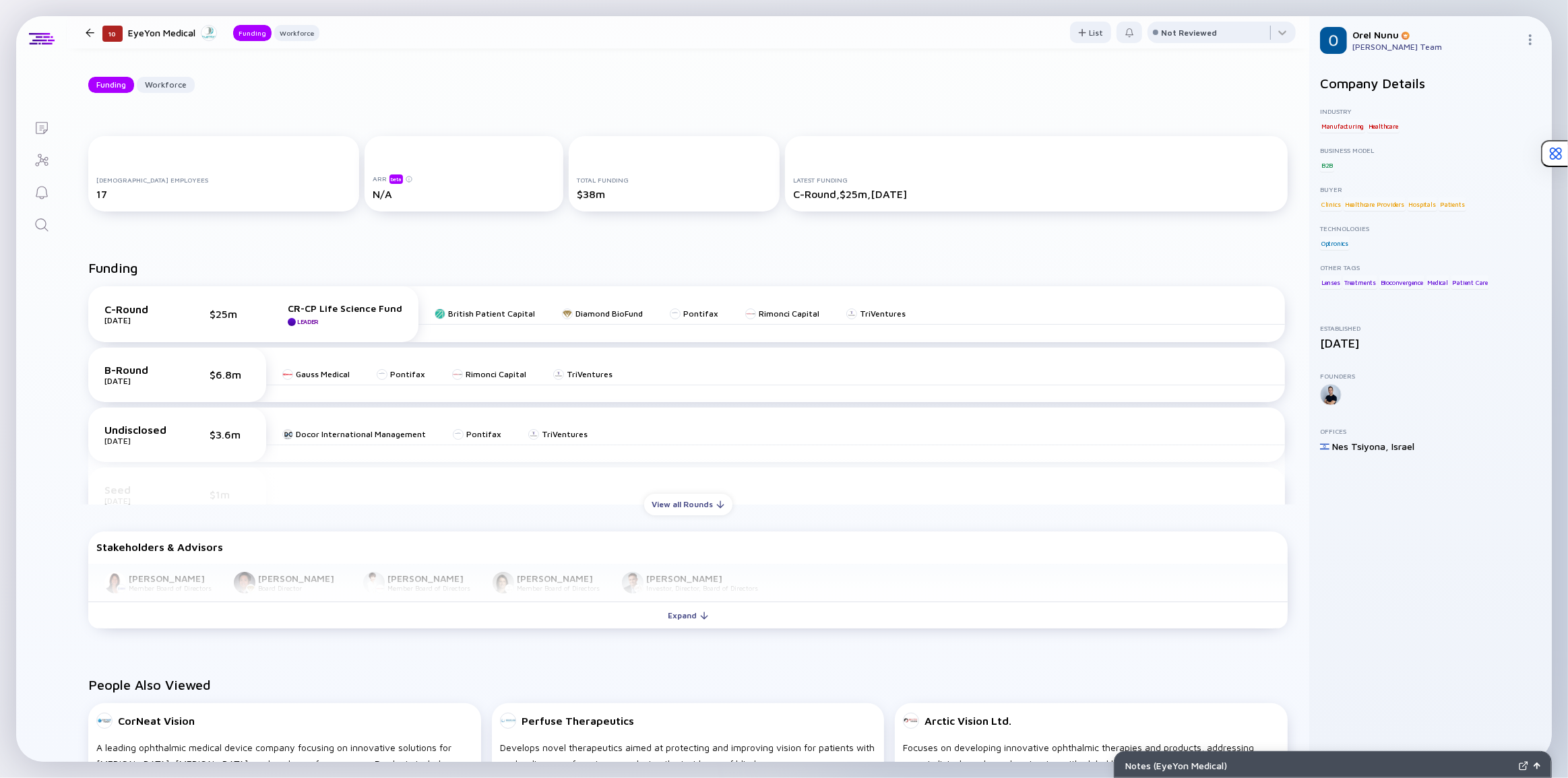
click at [602, 265] on div "Funding" at bounding box center [687, 273] width 1199 height 26
click at [500, 250] on div "Funding C-Round [DATE] $25m CR-CP Life Science Fund Leader British Patient Capi…" at bounding box center [687, 446] width 1242 height 417
click at [497, 254] on div "Funding C-Round [DATE] $25m CR-CP Life Science Fund Leader British Patient Capi…" at bounding box center [687, 446] width 1242 height 417
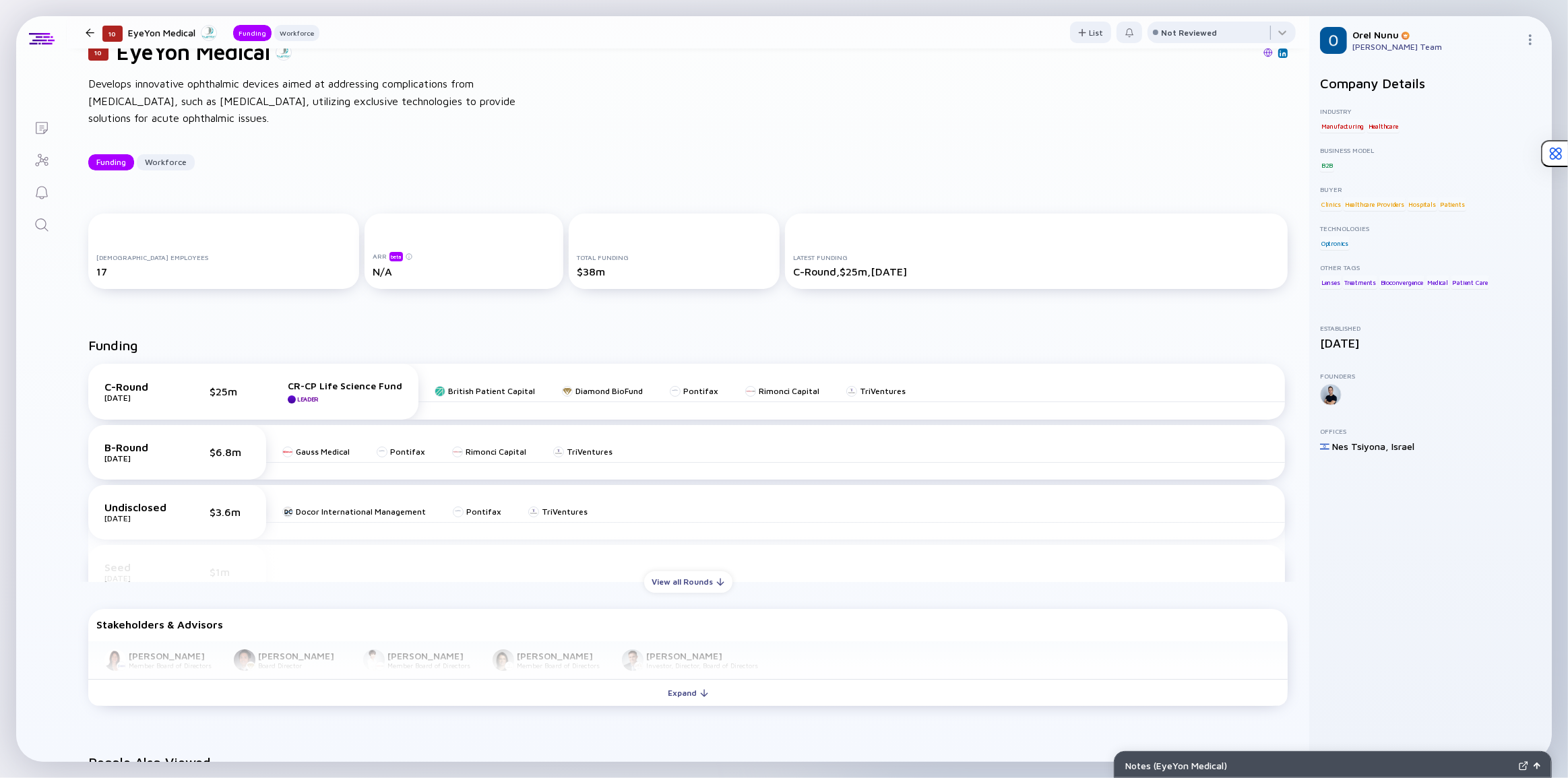
scroll to position [0, 0]
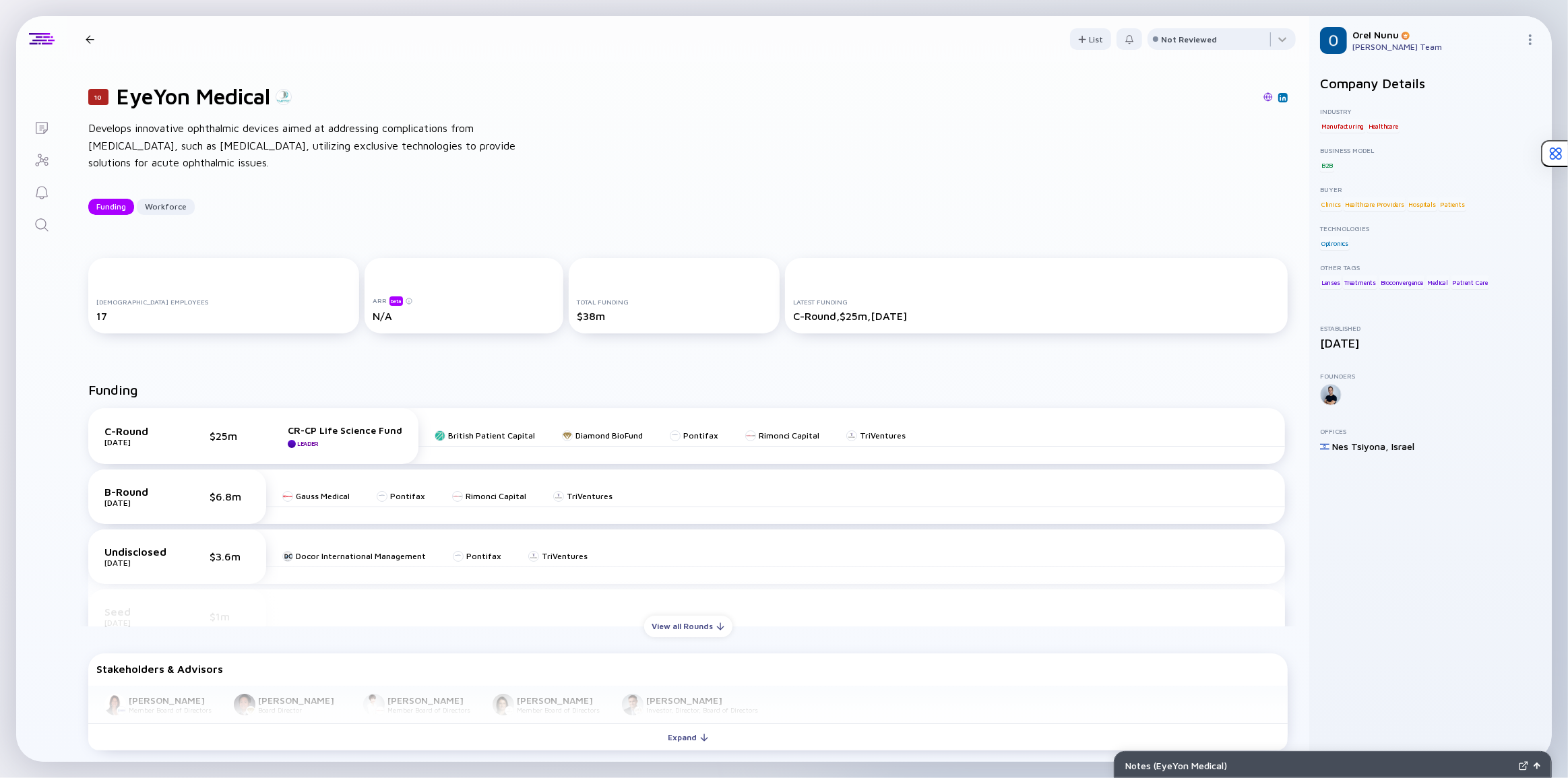
click at [50, 222] on link "Search" at bounding box center [42, 223] width 51 height 32
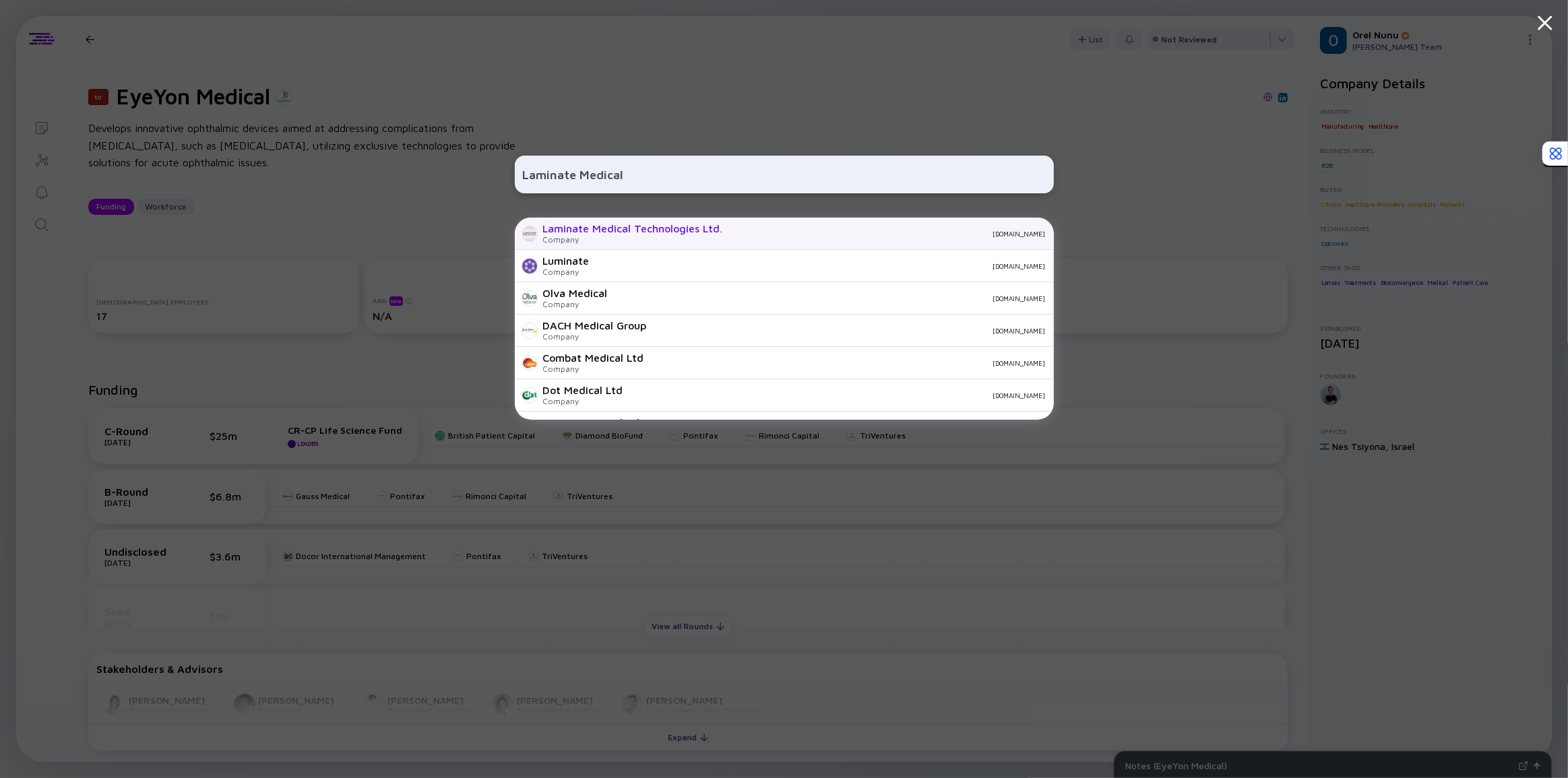
type input "Laminate Medical"
click at [588, 237] on div "Company" at bounding box center [633, 240] width 180 height 10
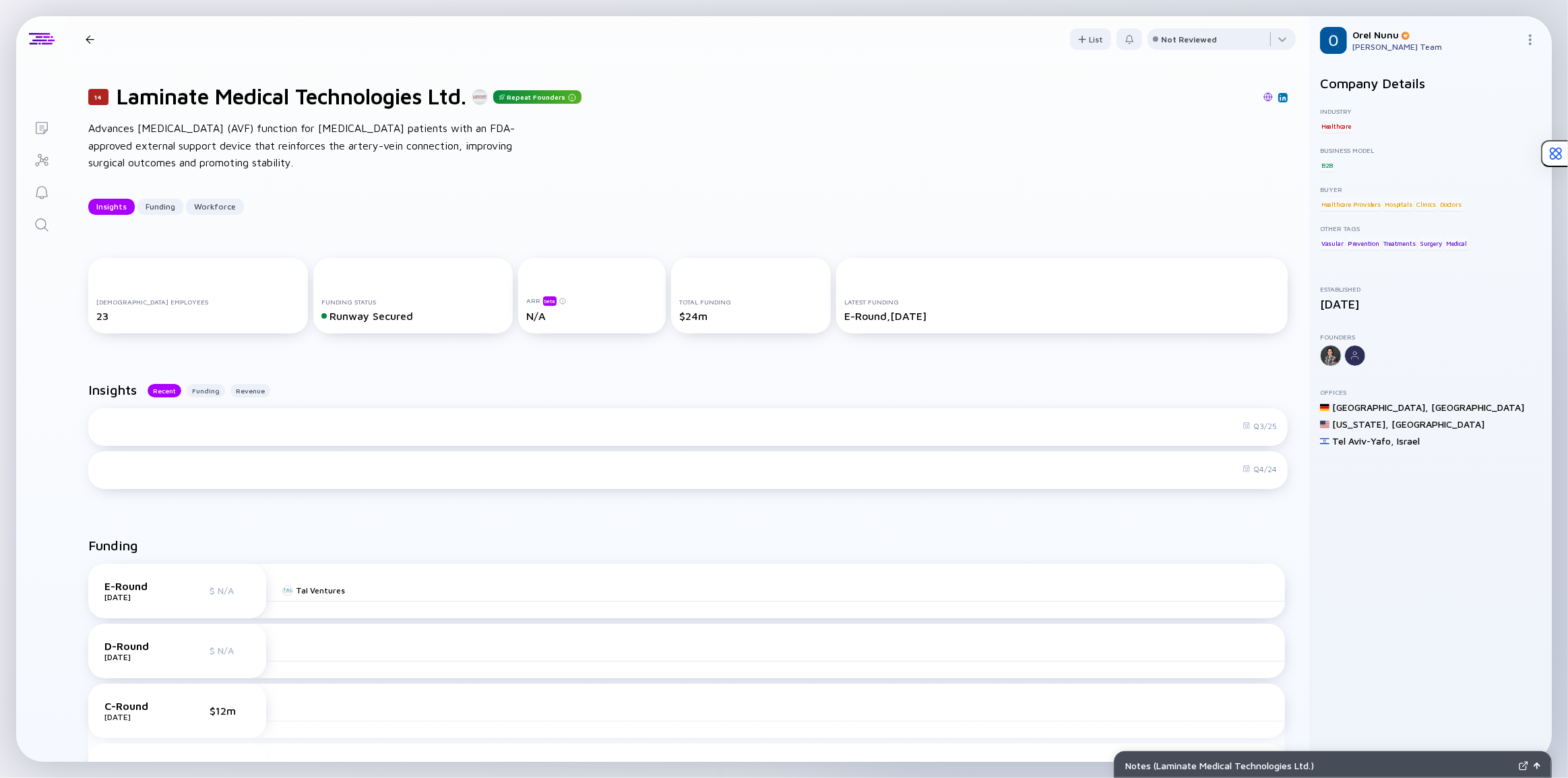
click at [576, 215] on div "14 Laminate Medical Technologies Ltd. Repeat Founders Advances [MEDICAL_DATA] (…" at bounding box center [687, 149] width 1242 height 175
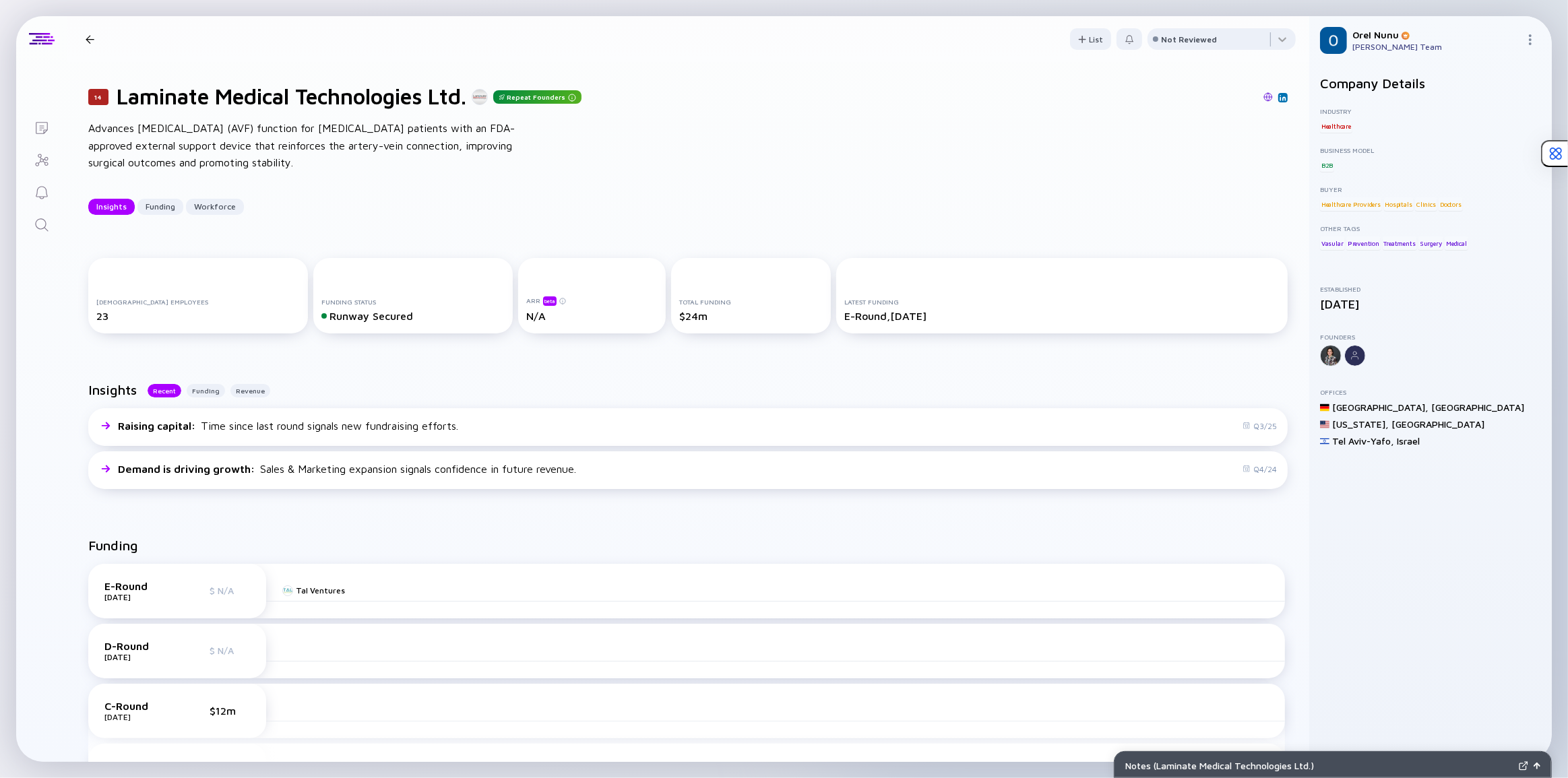
click at [40, 228] on icon "Search" at bounding box center [41, 224] width 13 height 13
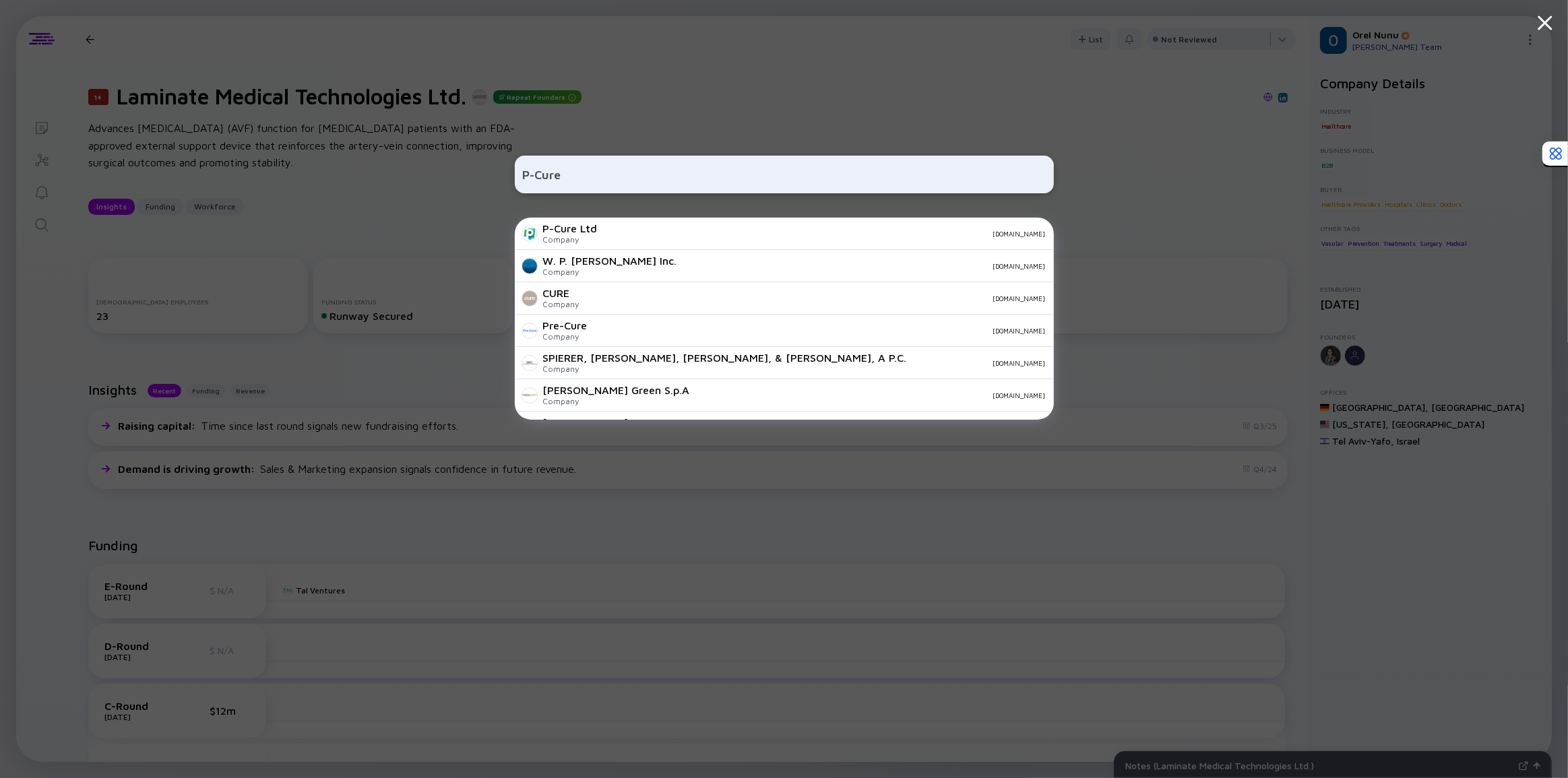
type input "P-Cure"
click at [570, 237] on div "Company" at bounding box center [570, 240] width 55 height 10
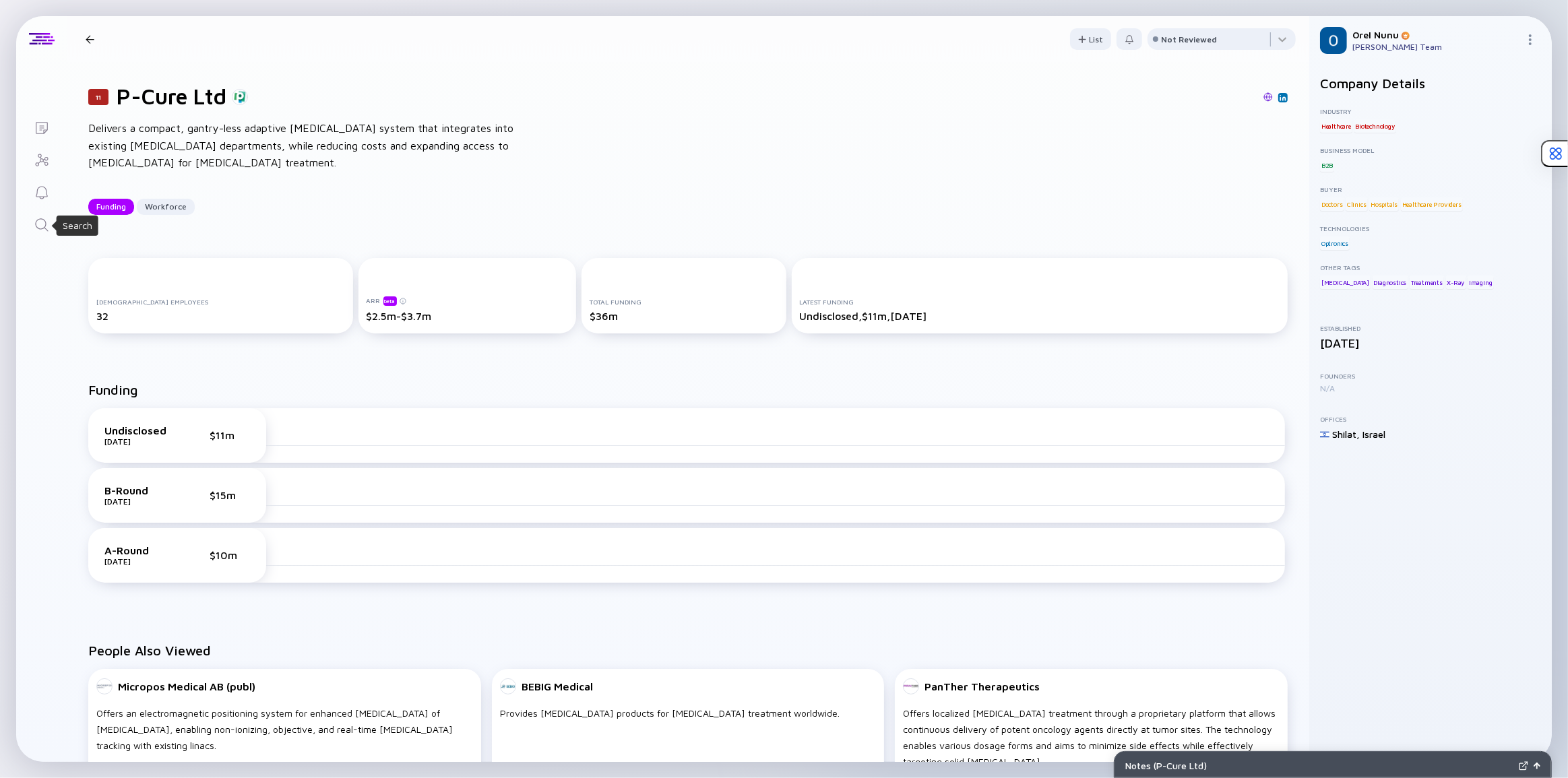
click at [43, 218] on icon "Search" at bounding box center [41, 224] width 13 height 13
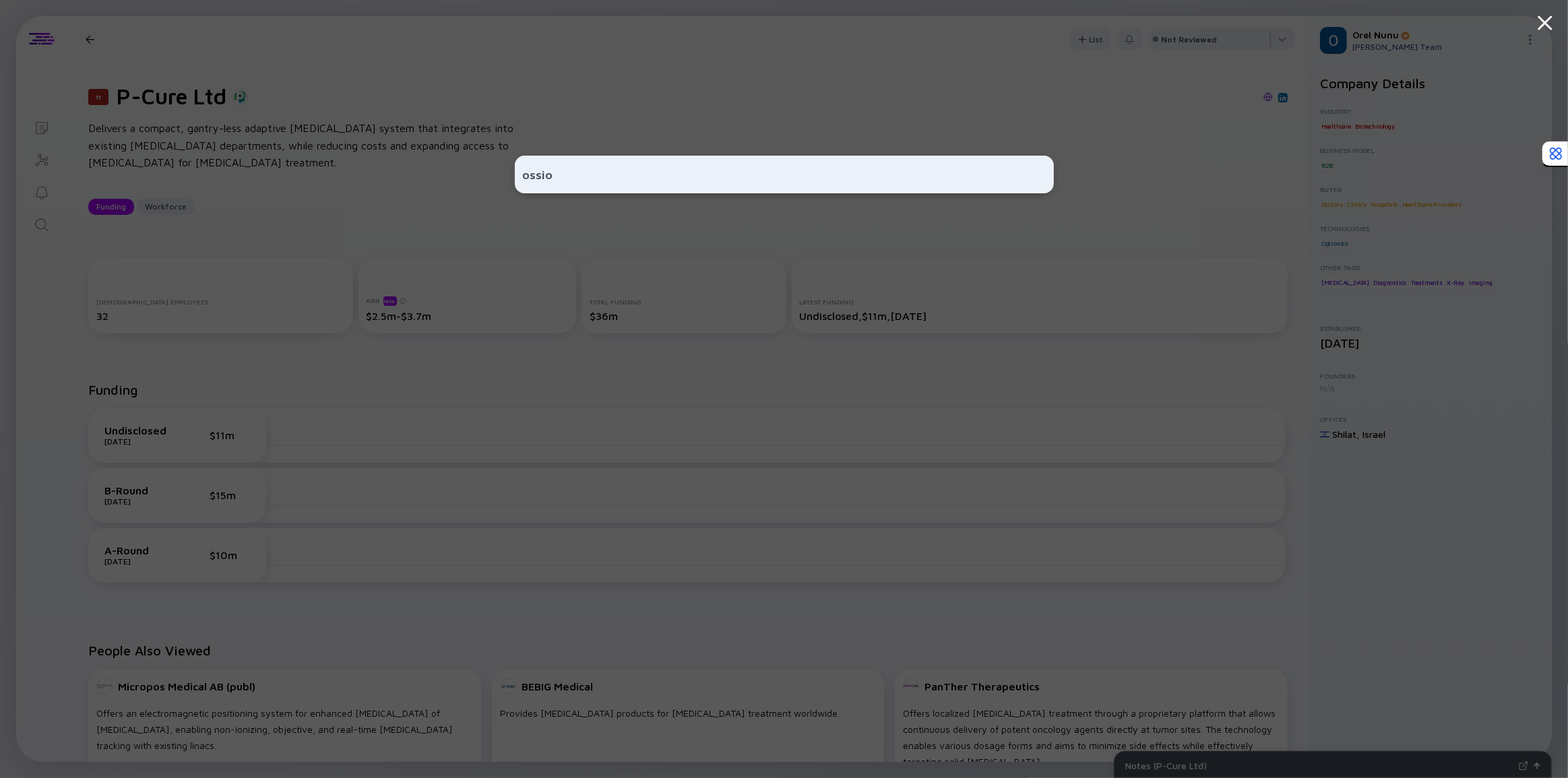
type input "ossio"
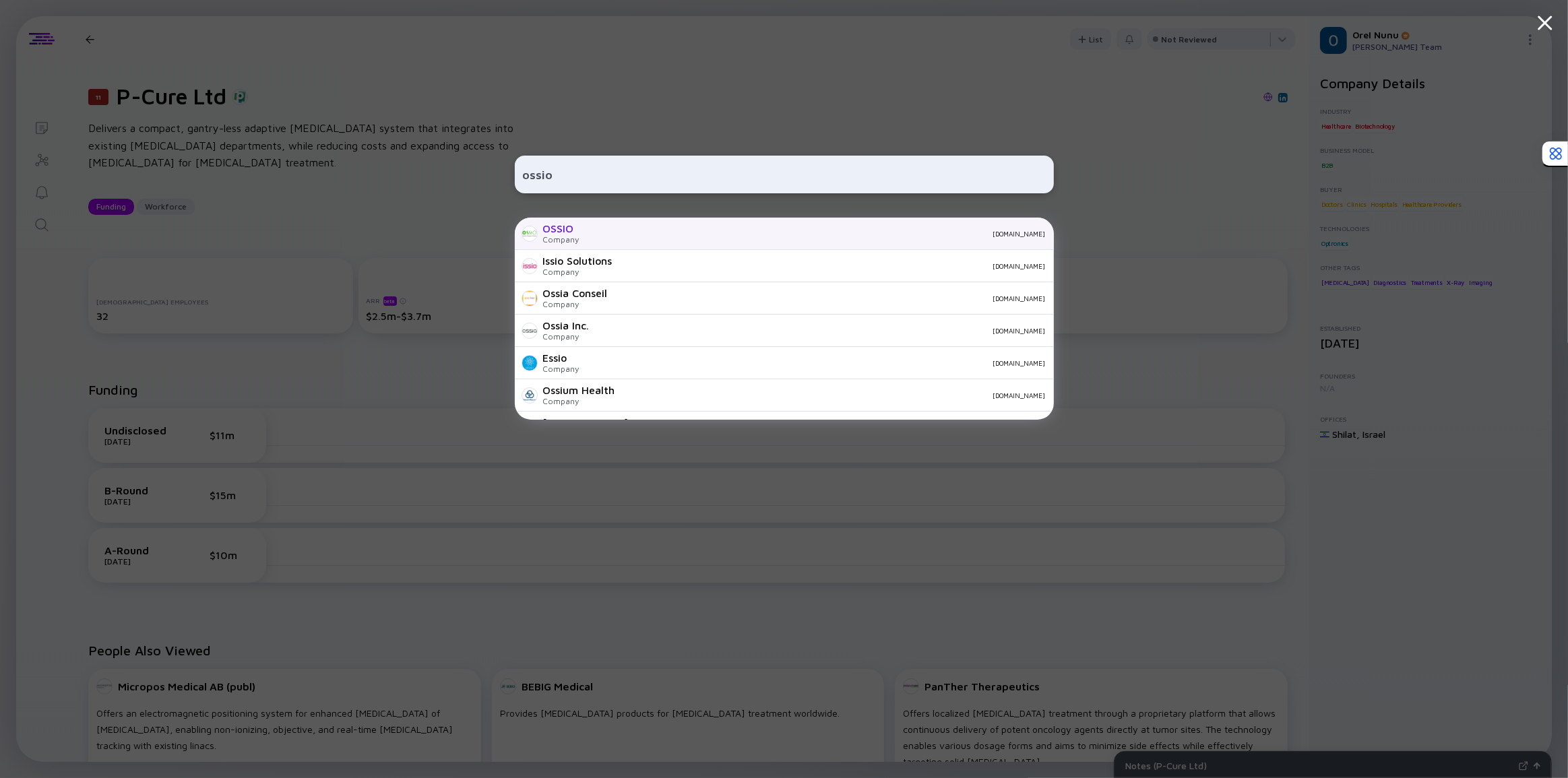
click at [613, 243] on div "OSSIO Company [DOMAIN_NAME]" at bounding box center [784, 233] width 539 height 32
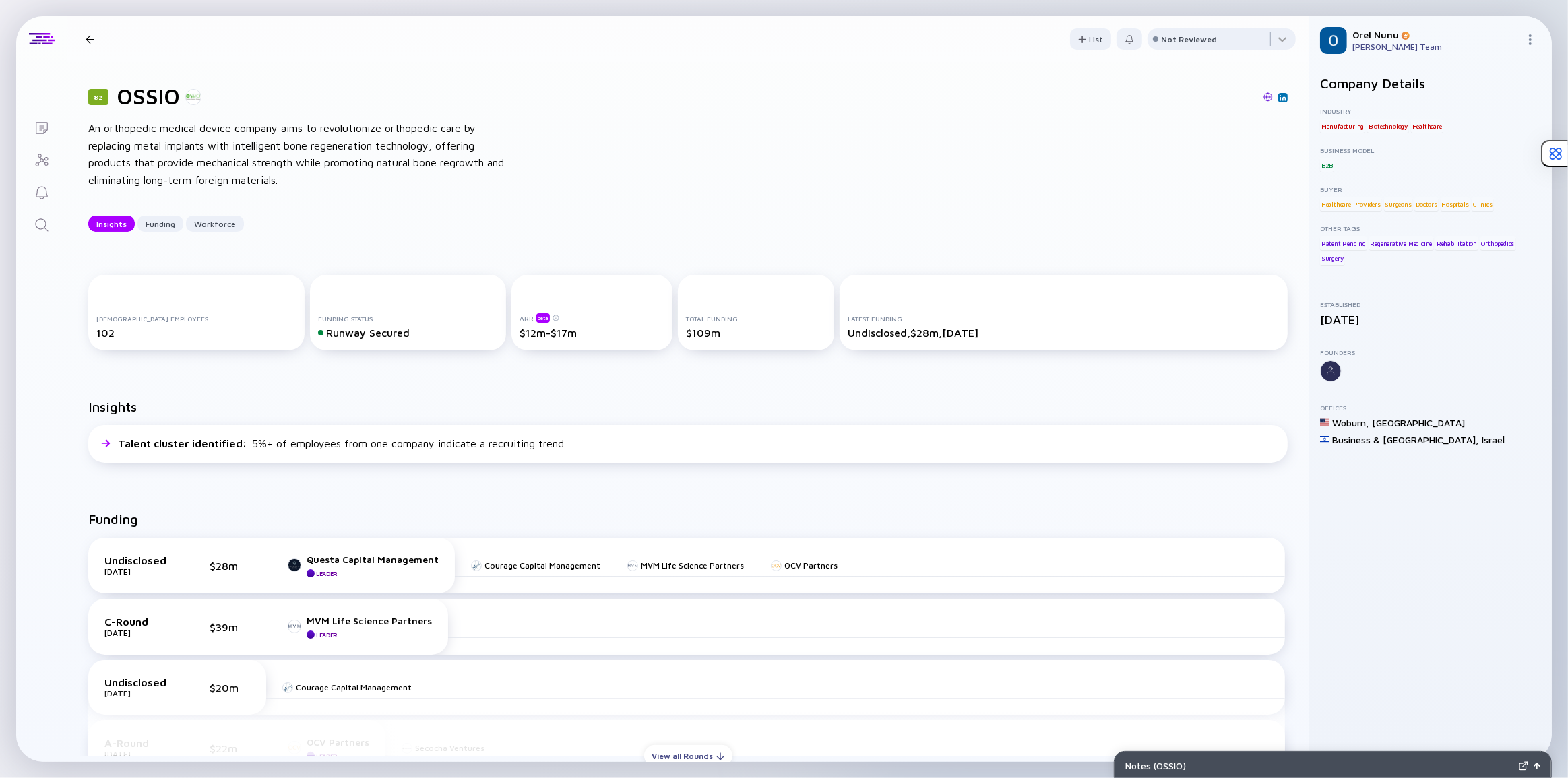
click at [487, 207] on div "82 OSSIO An orthopedic medical device company aims to revolutionize orthopedic …" at bounding box center [687, 158] width 1242 height 191
click at [34, 216] on link "Search" at bounding box center [42, 223] width 51 height 32
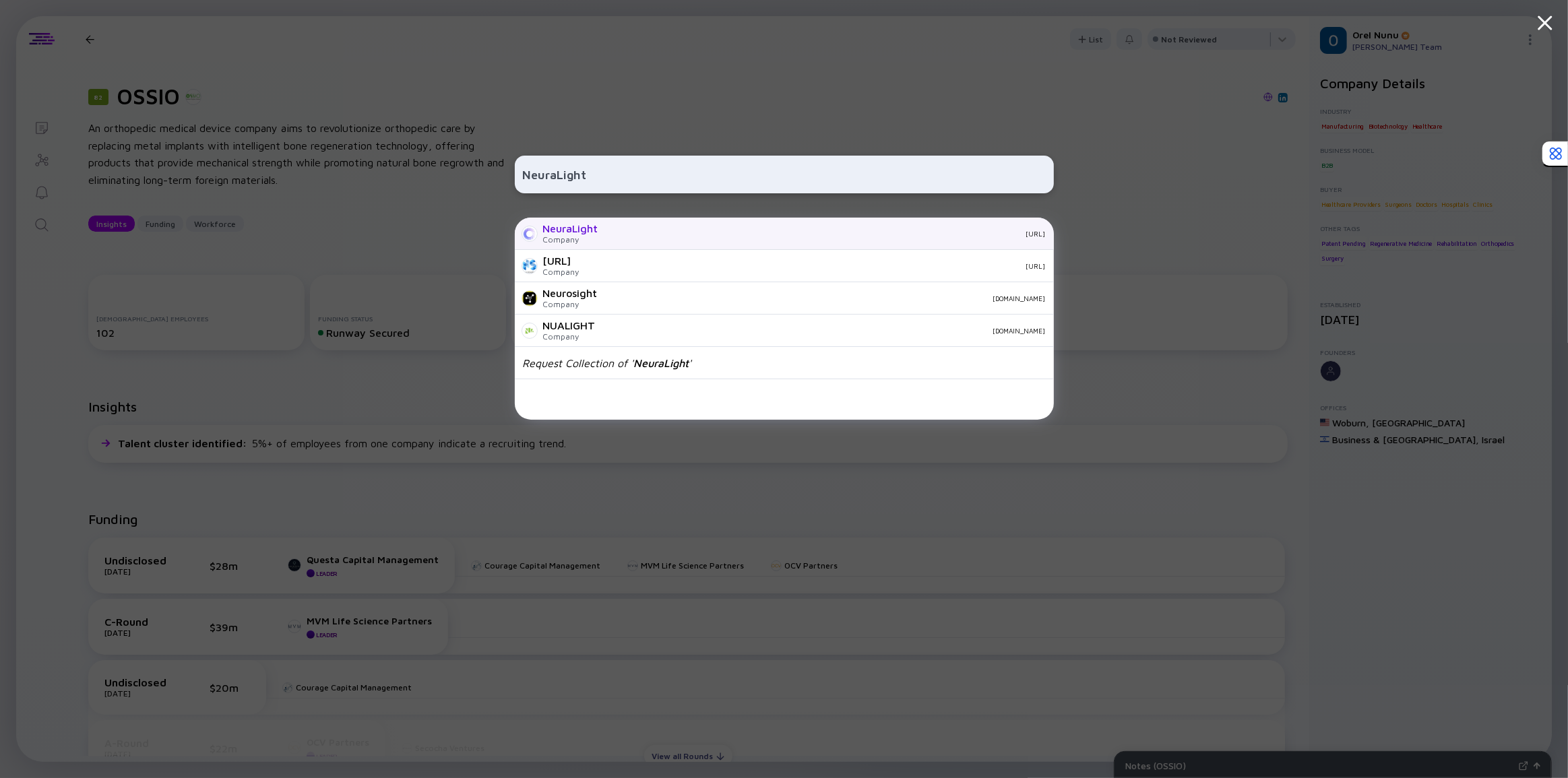
type input "NeuraLight"
click at [636, 232] on div "[URL]" at bounding box center [827, 234] width 436 height 8
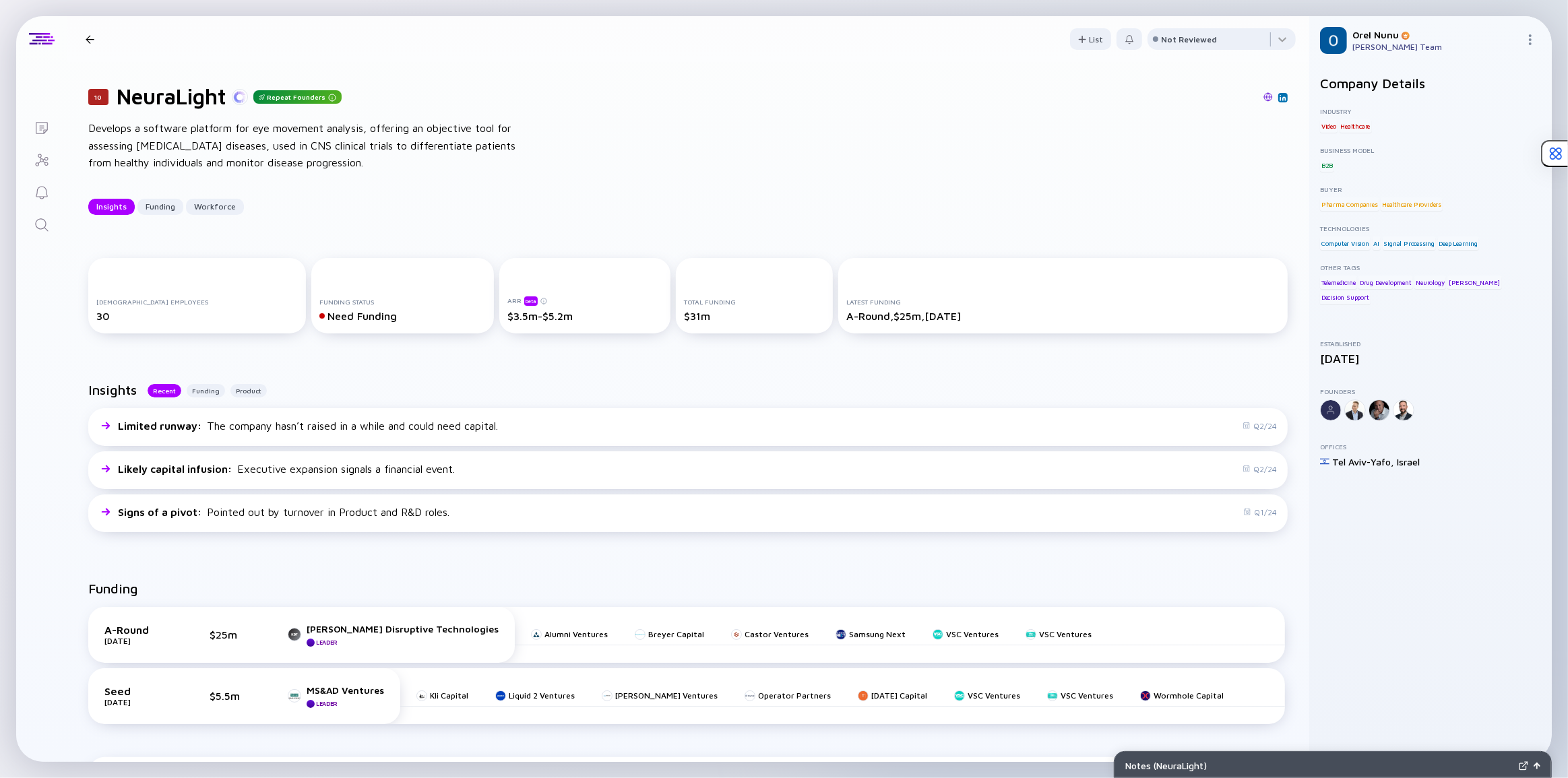
click at [37, 212] on link "Search" at bounding box center [42, 223] width 51 height 32
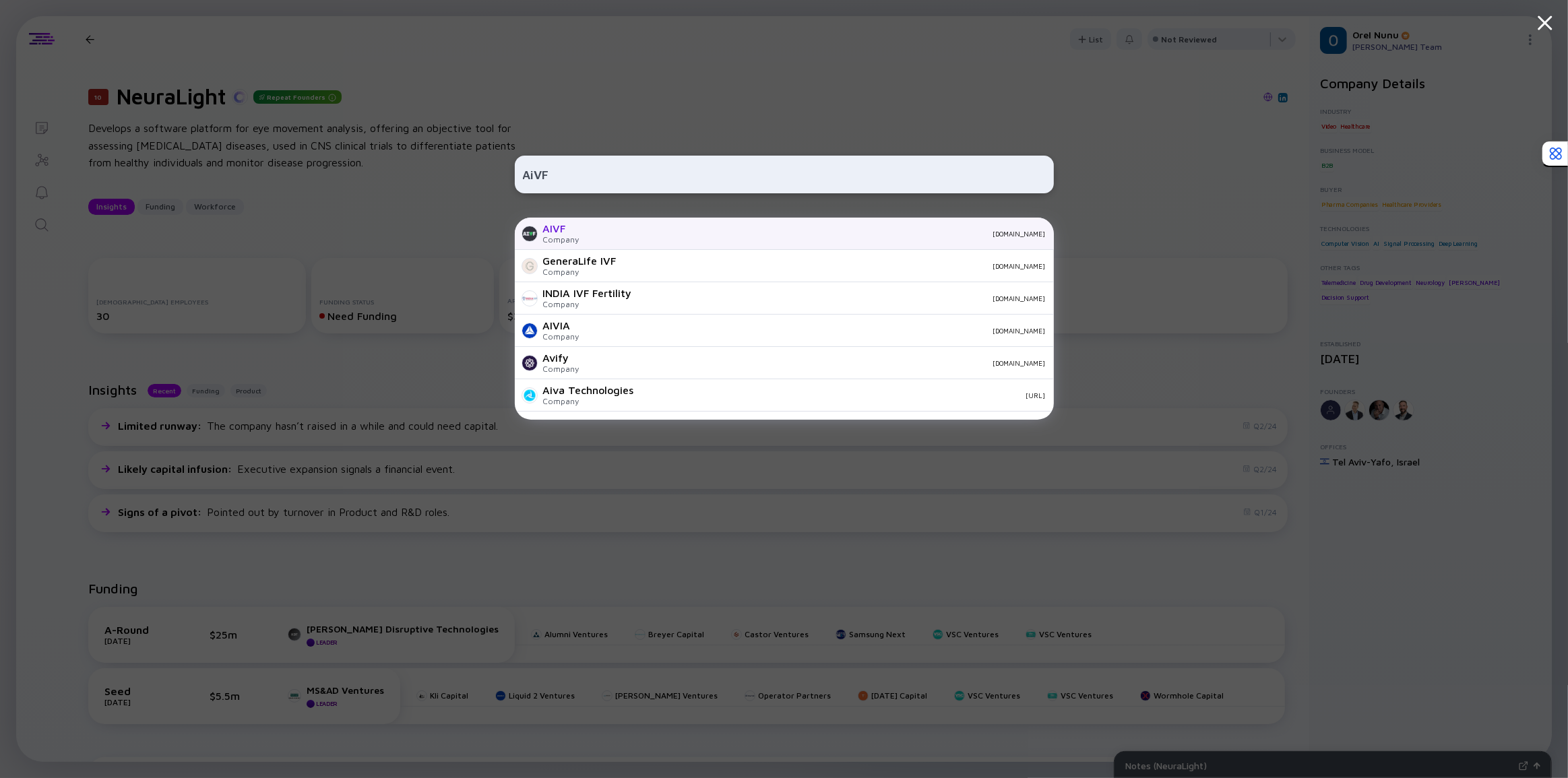
type input "AiVF"
click at [647, 235] on div "[DOMAIN_NAME]" at bounding box center [818, 234] width 456 height 8
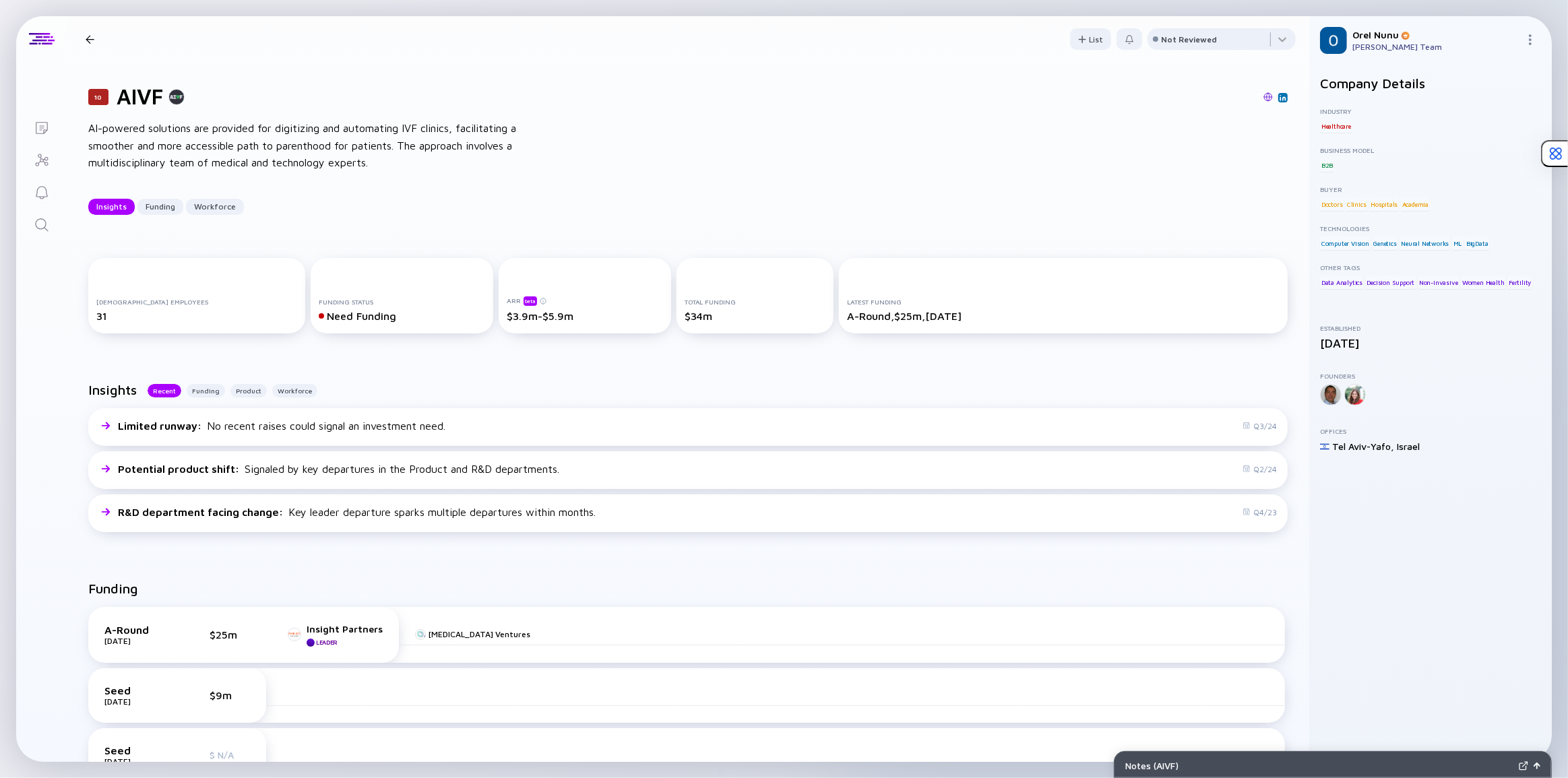
click at [376, 387] on div "Insights Recent Funding Product Workforce" at bounding box center [687, 394] width 1199 height 26
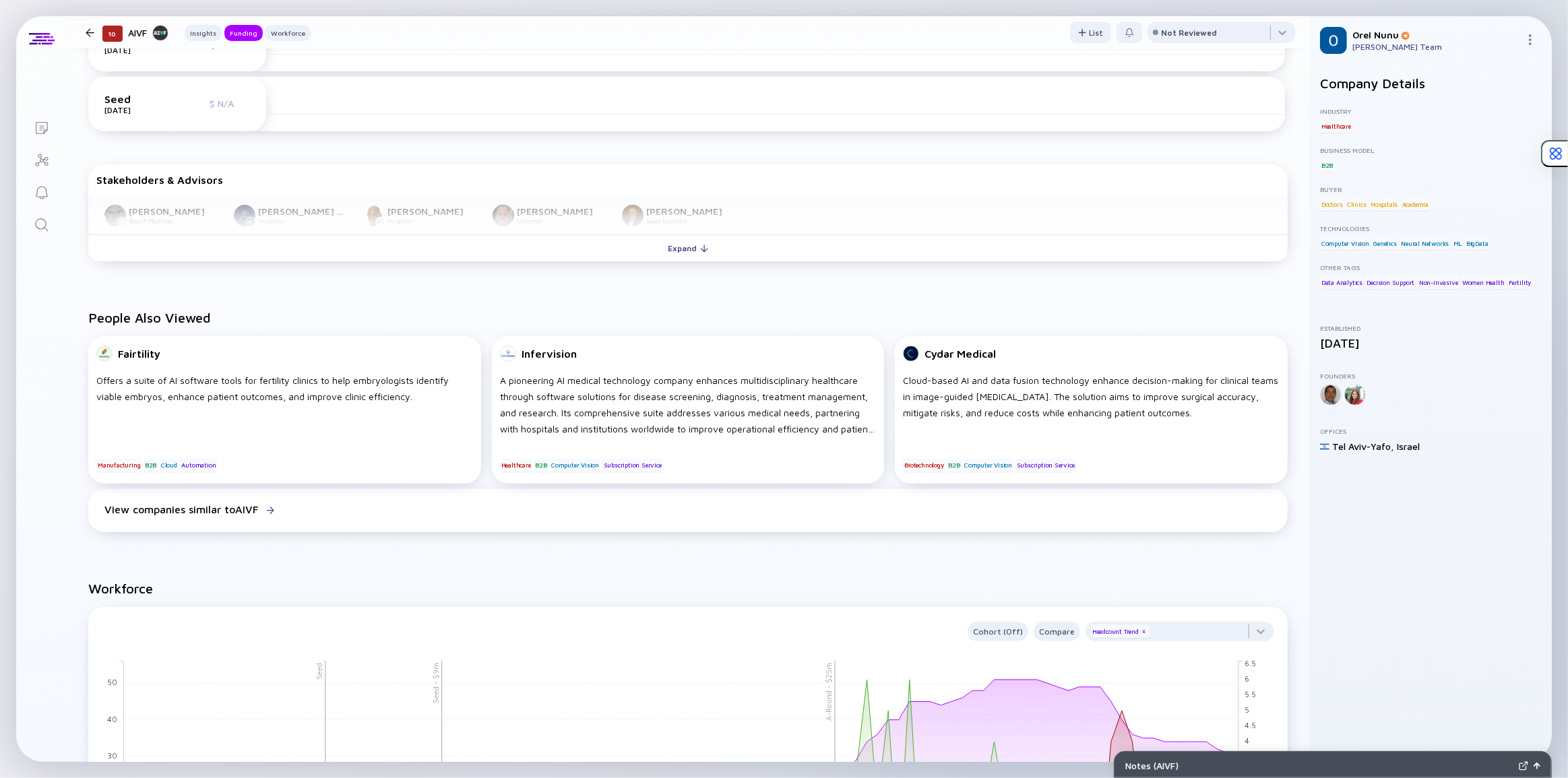
scroll to position [490, 0]
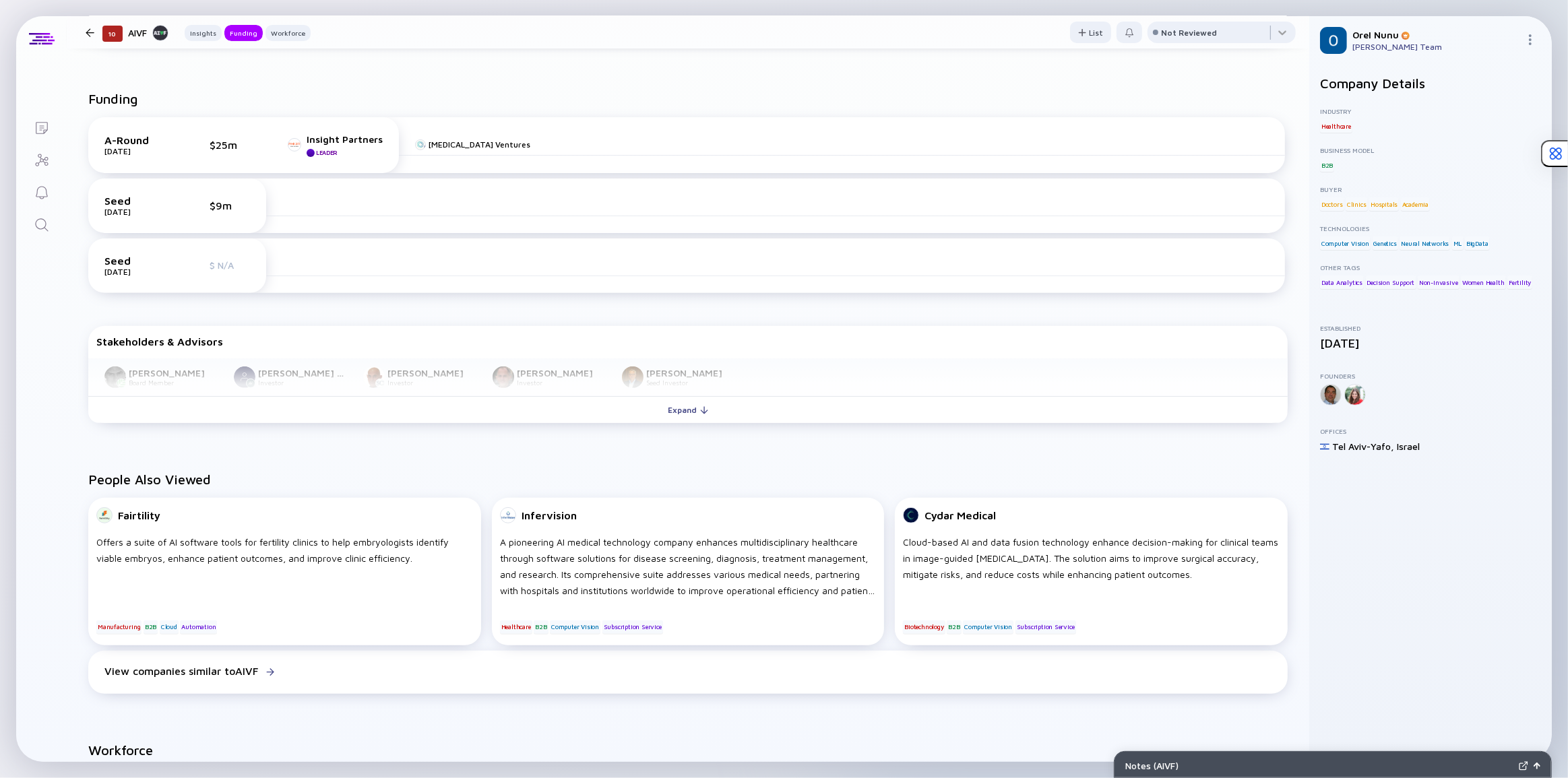
click at [49, 237] on link "Search" at bounding box center [42, 223] width 51 height 32
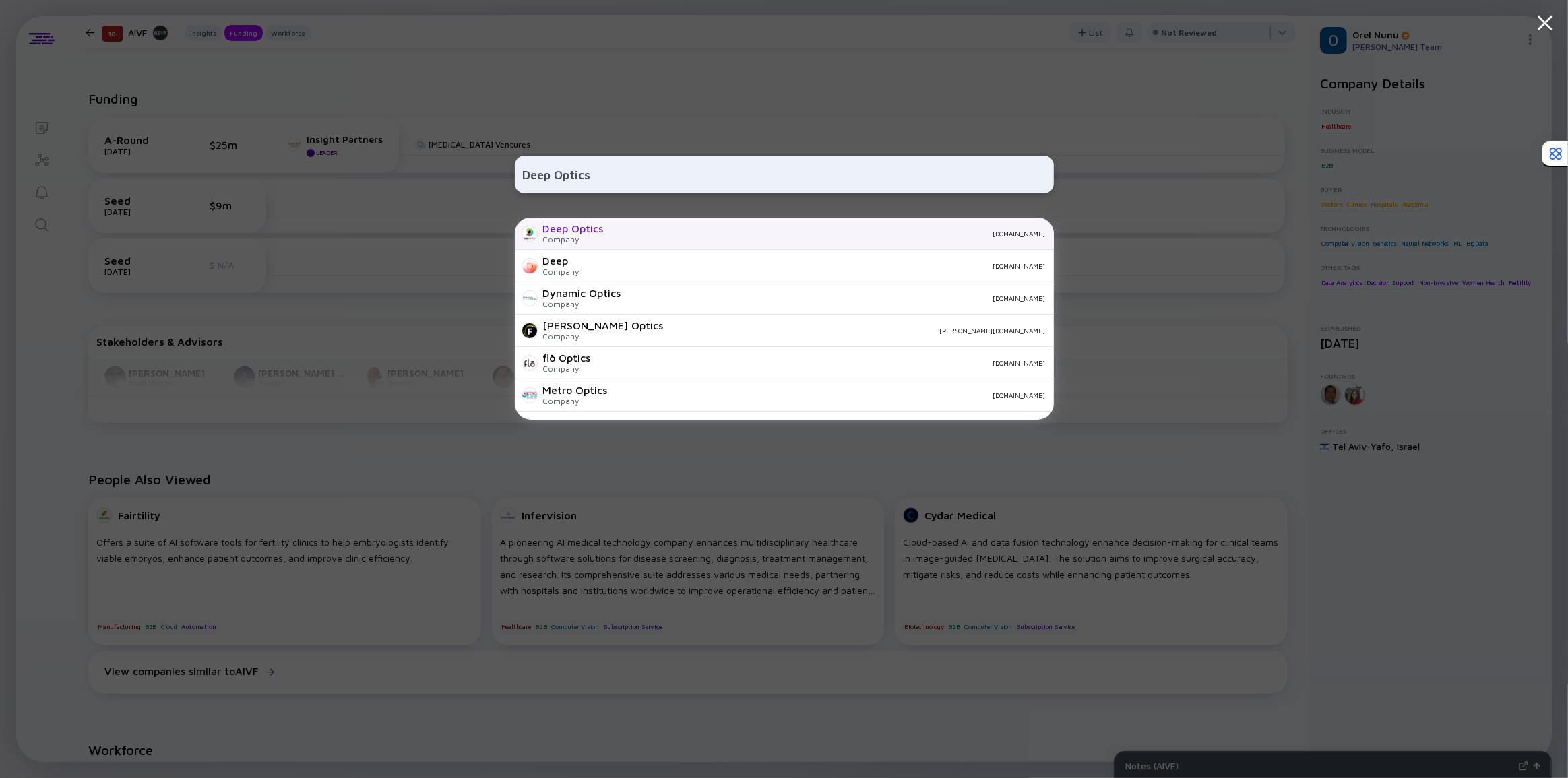
type input "Deep Optics"
click at [701, 230] on div "[DOMAIN_NAME]" at bounding box center [829, 234] width 431 height 8
